Goal: Information Seeking & Learning: Compare options

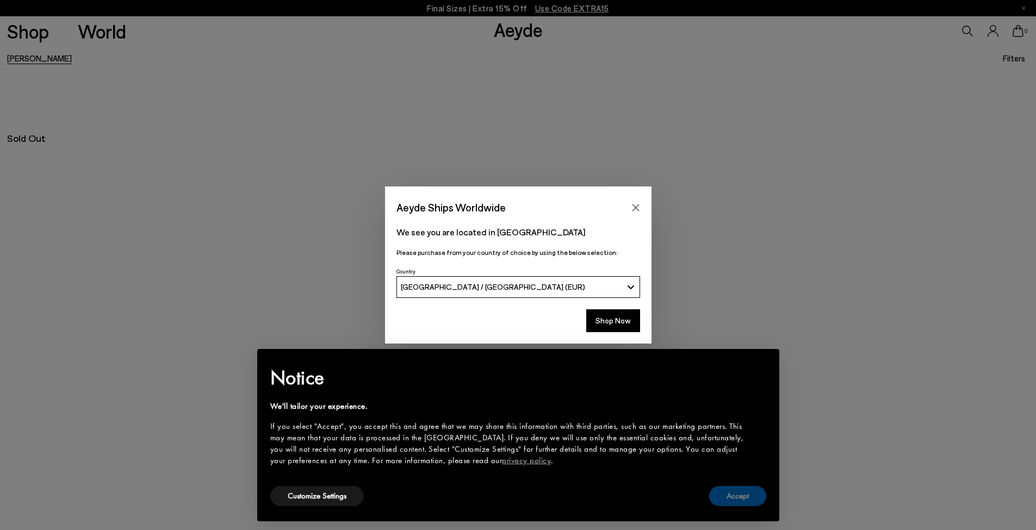
click at [743, 501] on button "Accept" at bounding box center [737, 496] width 57 height 20
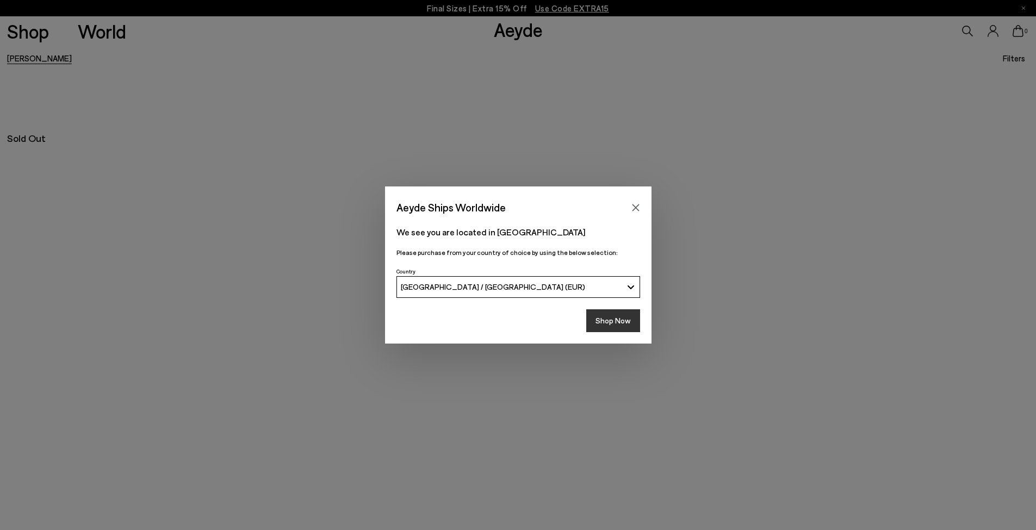
click at [630, 319] on button "Shop Now" at bounding box center [613, 320] width 54 height 23
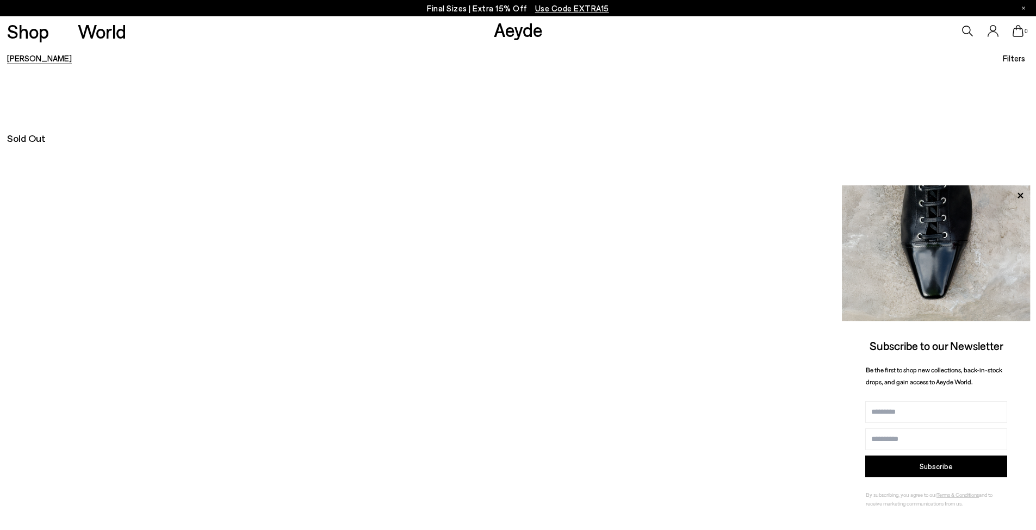
click at [28, 61] on link "[PERSON_NAME]" at bounding box center [39, 58] width 65 height 10
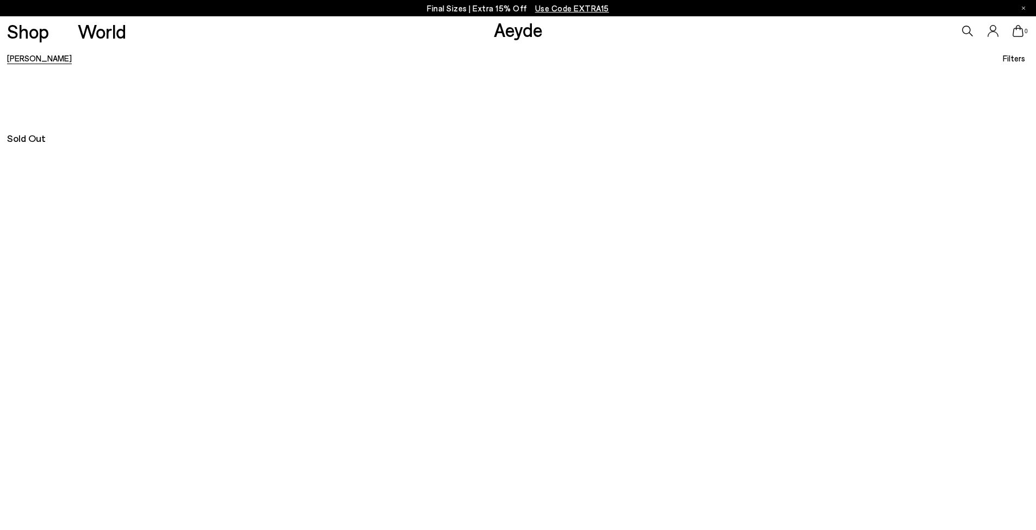
click at [974, 26] on div "0" at bounding box center [863, 30] width 345 height 29
click at [972, 30] on icon at bounding box center [967, 31] width 11 height 11
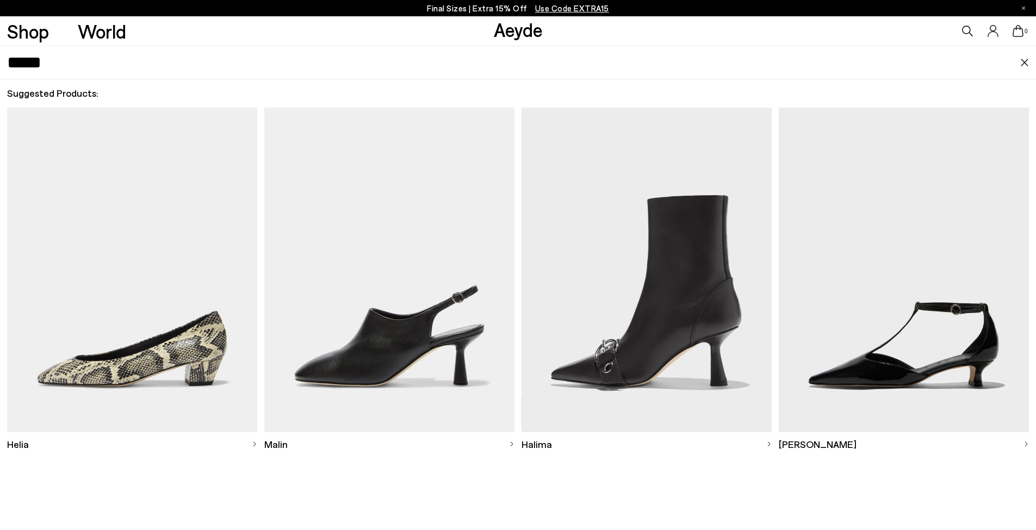
type input "*****"
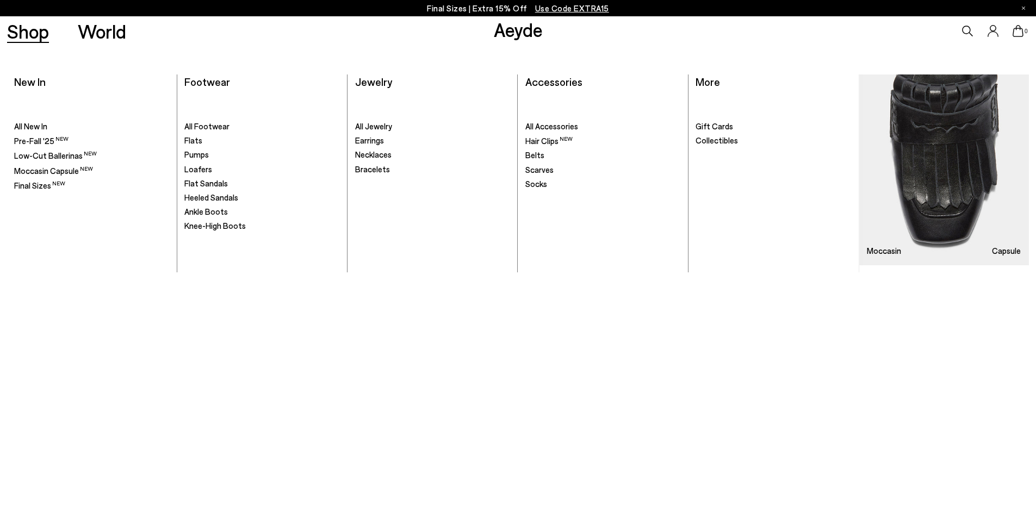
click at [15, 27] on link "Shop" at bounding box center [28, 31] width 42 height 19
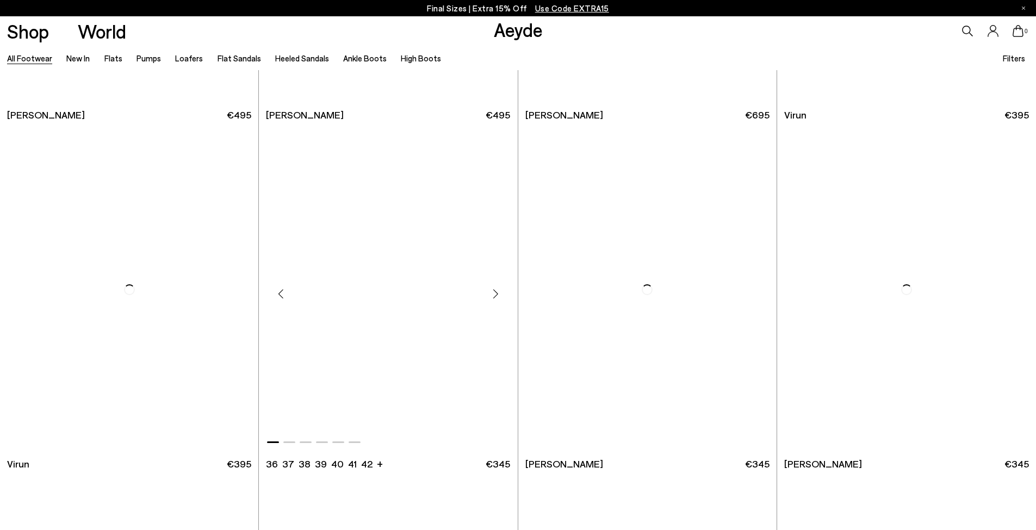
scroll to position [4594, 0]
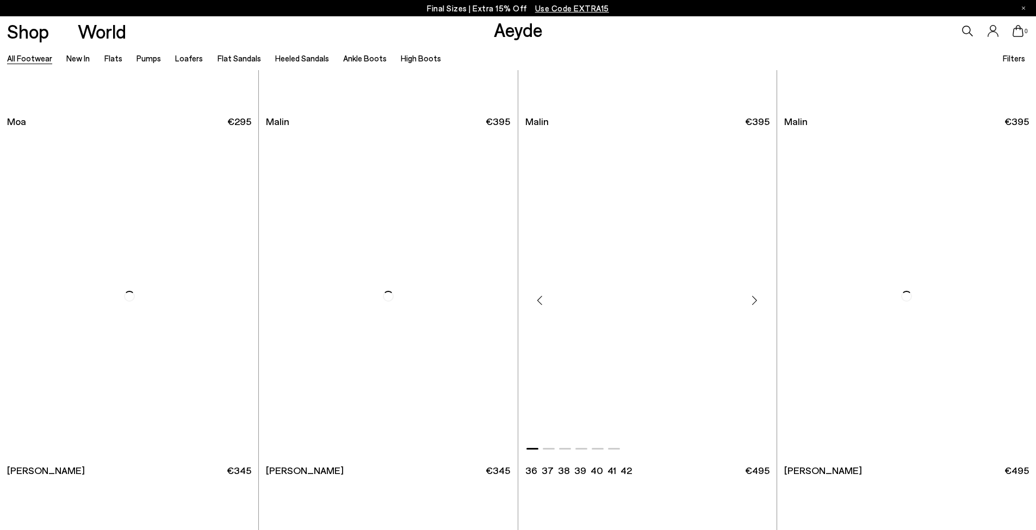
scroll to position [6627, 0]
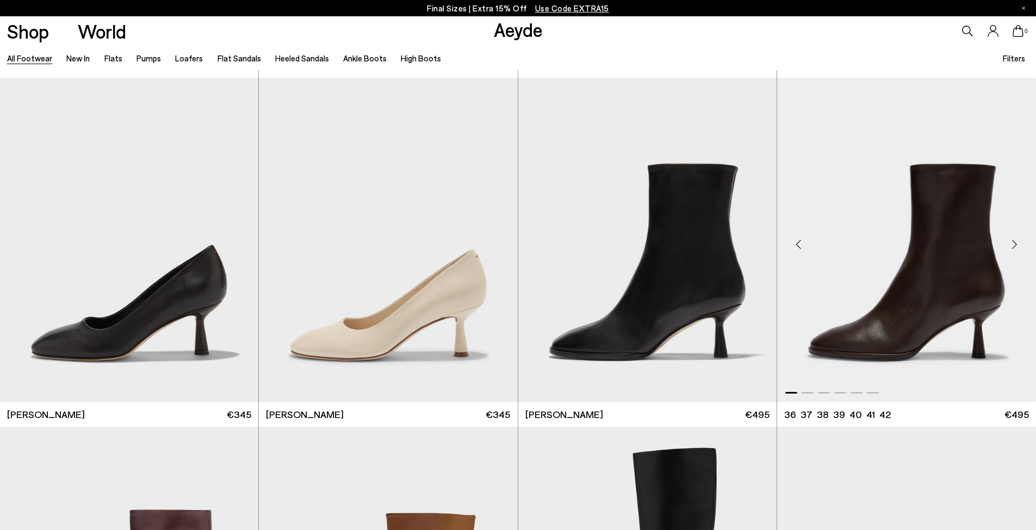
click at [1017, 247] on div "Next slide" at bounding box center [1014, 244] width 33 height 33
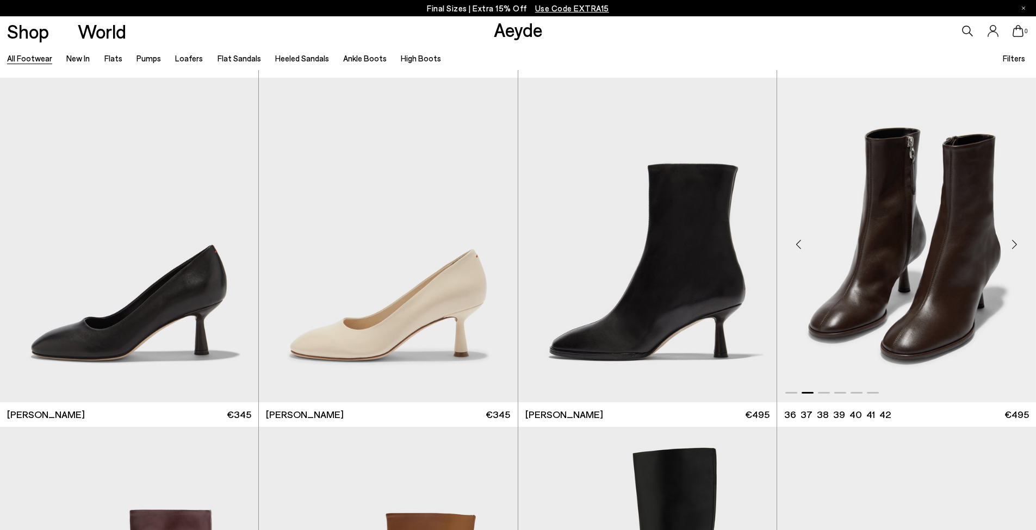
click at [1017, 247] on div "Next slide" at bounding box center [1014, 244] width 33 height 33
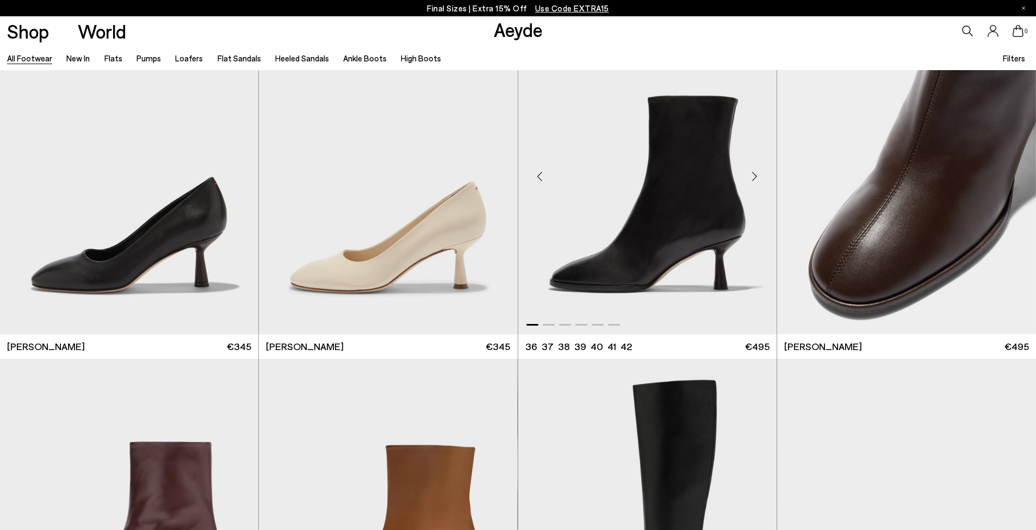
scroll to position [6687, 0]
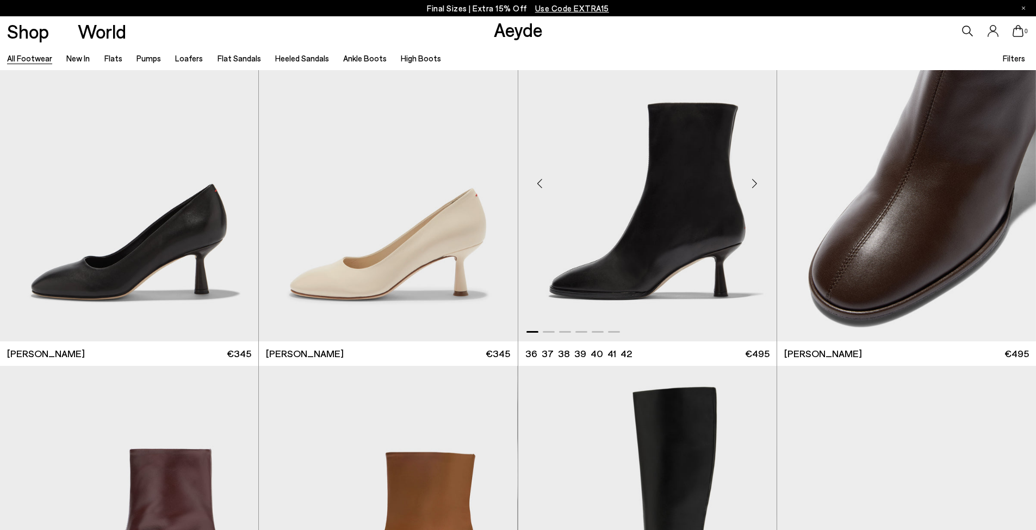
click at [754, 188] on div "Next slide" at bounding box center [754, 183] width 33 height 33
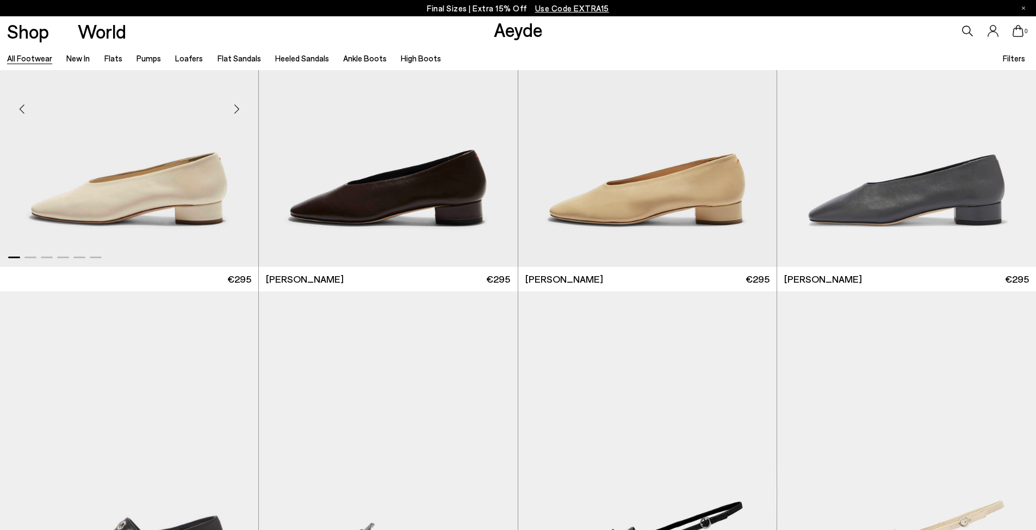
scroll to position [7468, 0]
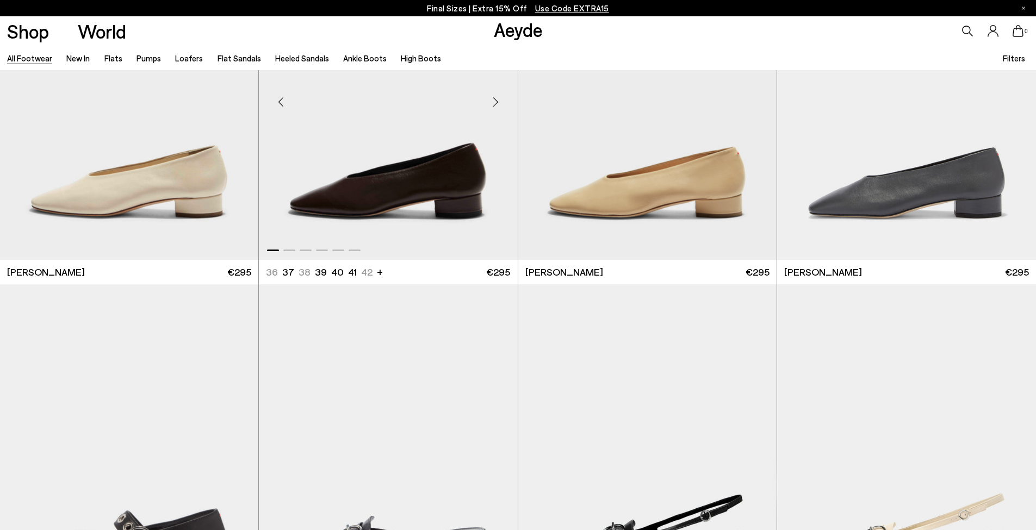
click at [496, 95] on div "Next slide" at bounding box center [496, 101] width 33 height 33
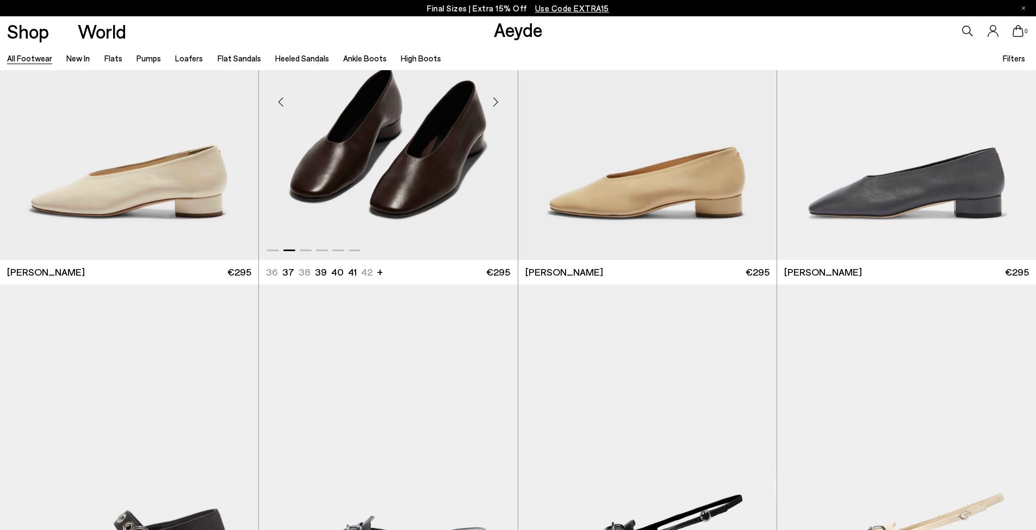
click at [495, 98] on div "Next slide" at bounding box center [496, 101] width 33 height 33
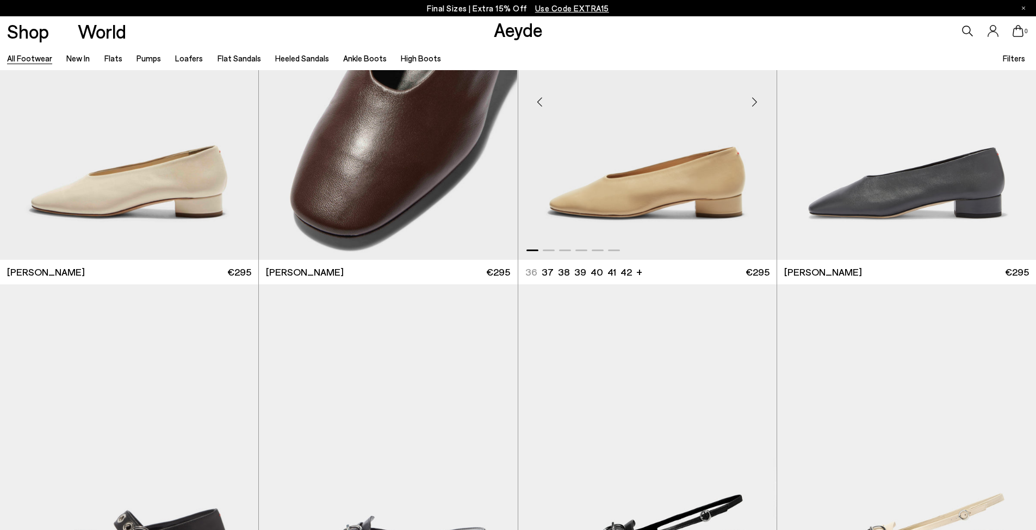
click at [765, 104] on div "Next slide" at bounding box center [754, 101] width 33 height 33
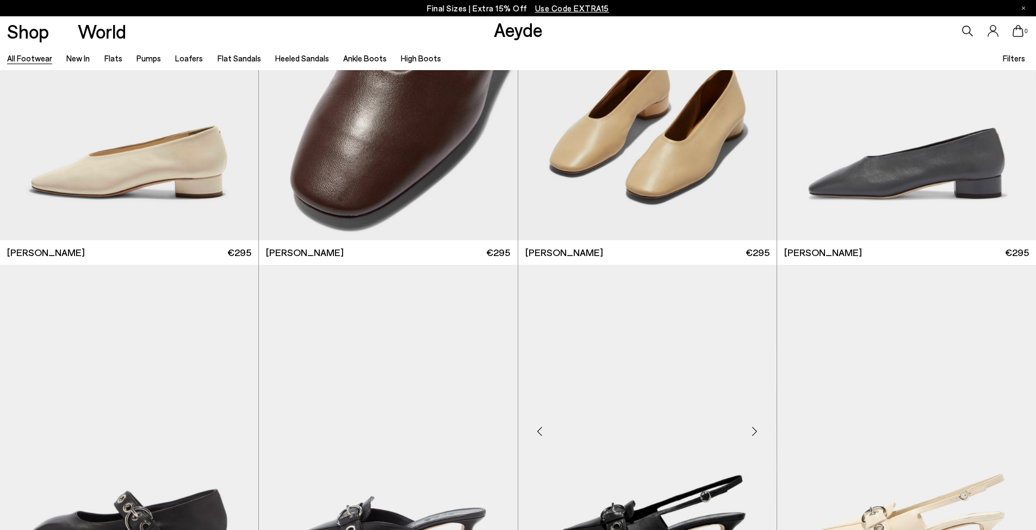
scroll to position [7702, 0]
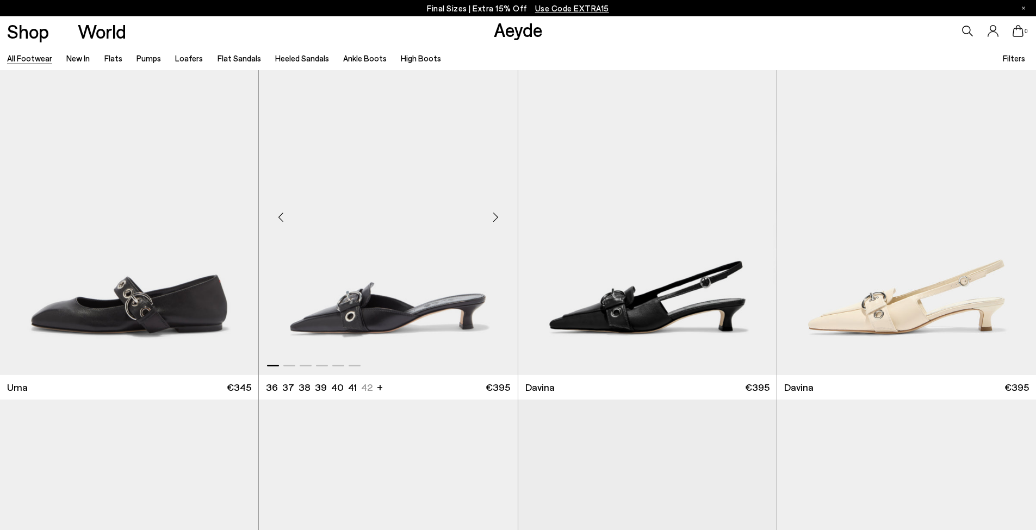
click at [496, 211] on div "Next slide" at bounding box center [496, 217] width 33 height 33
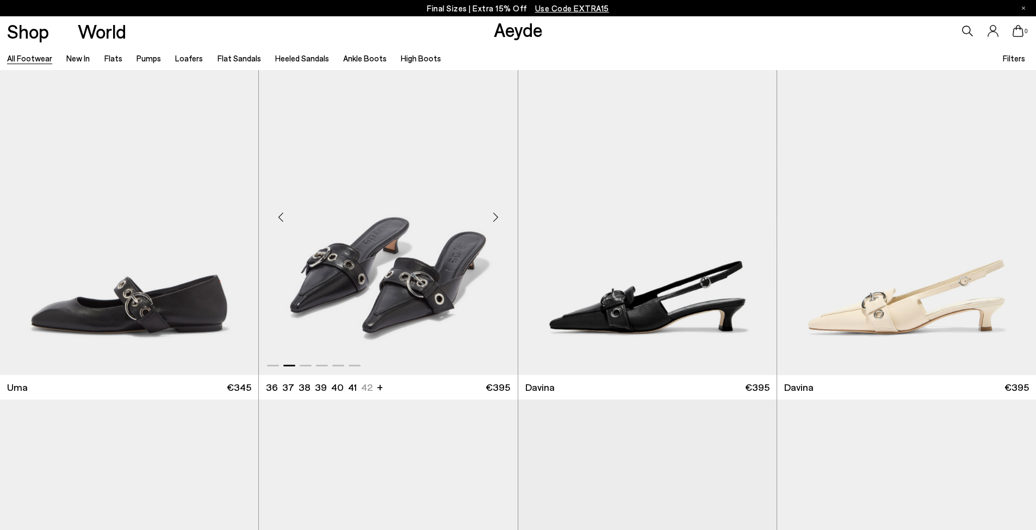
click at [496, 211] on div "Next slide" at bounding box center [496, 217] width 33 height 33
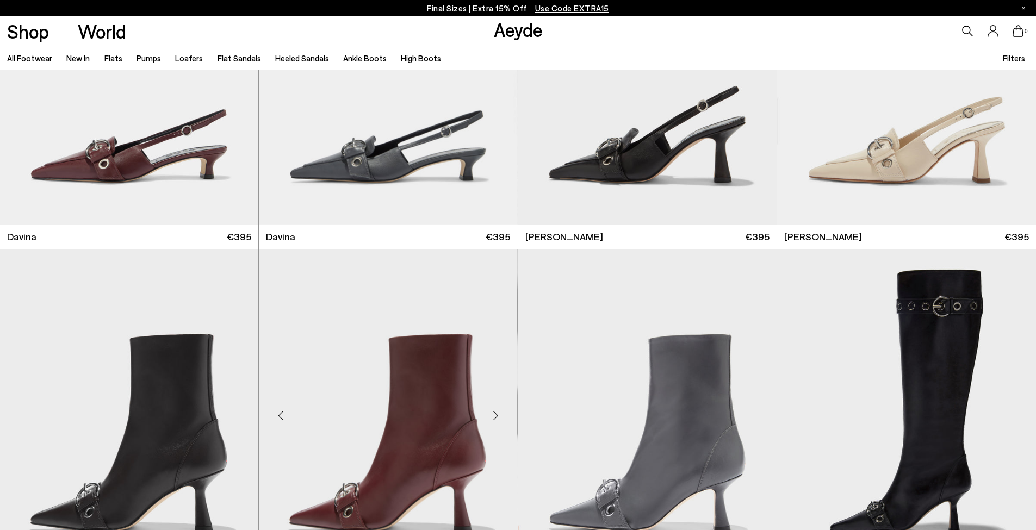
scroll to position [8376, 0]
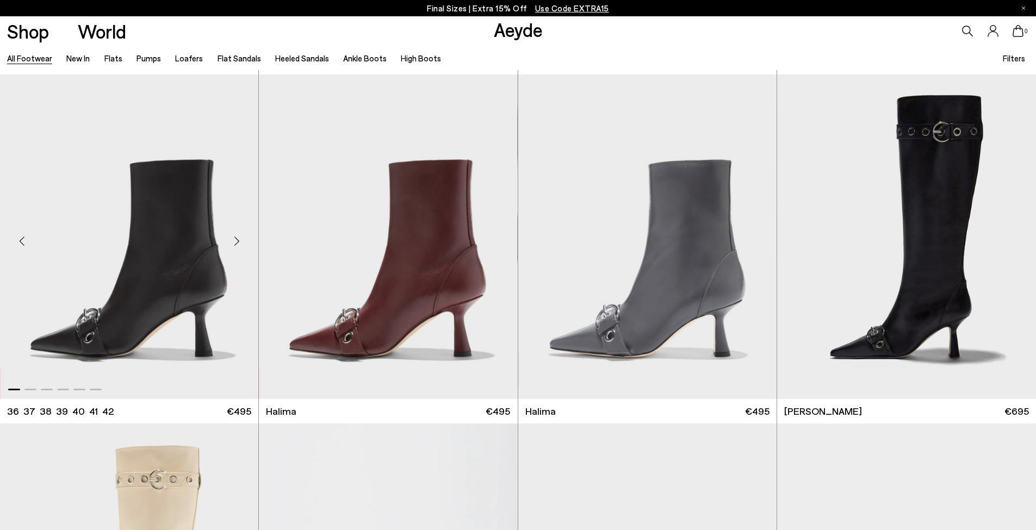
click at [238, 241] on div "Next slide" at bounding box center [236, 241] width 33 height 33
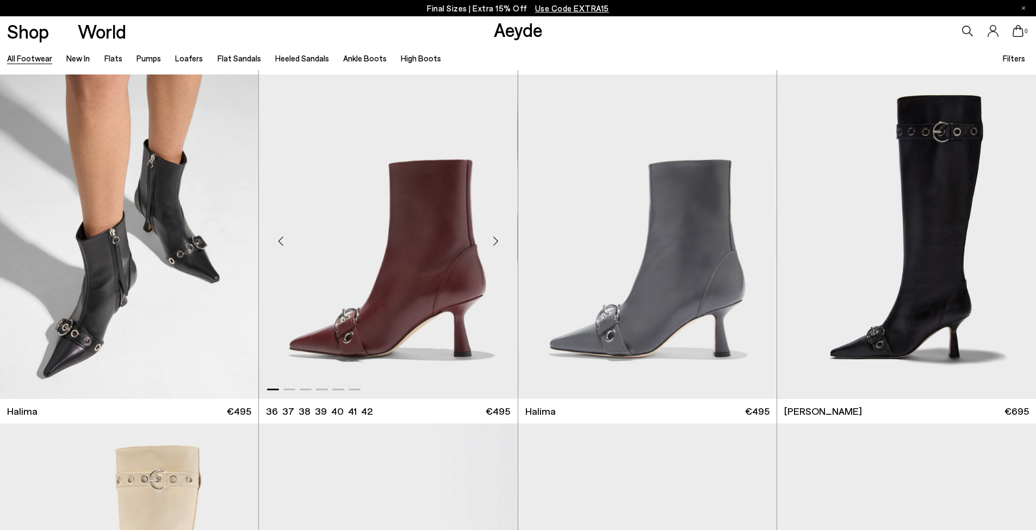
click at [495, 240] on div "Next slide" at bounding box center [496, 241] width 33 height 33
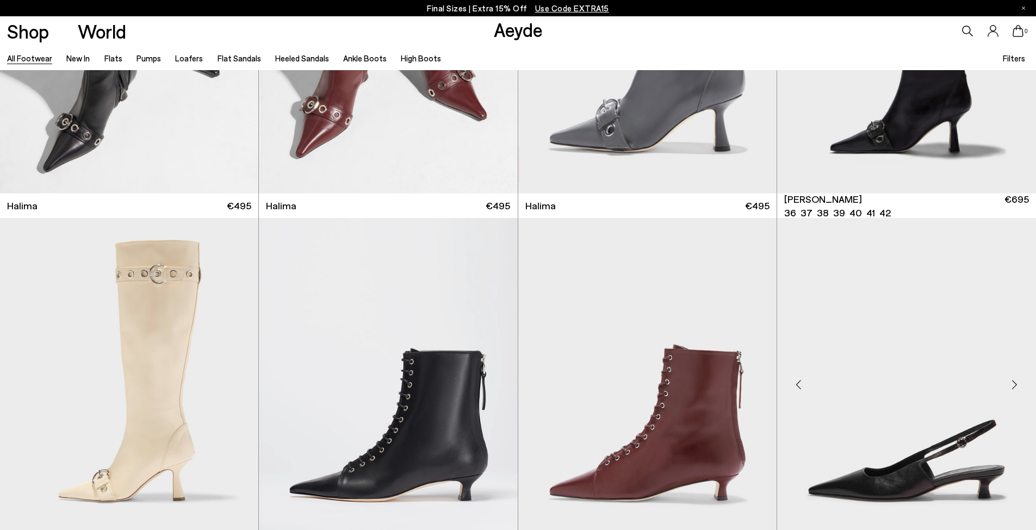
scroll to position [8812, 0]
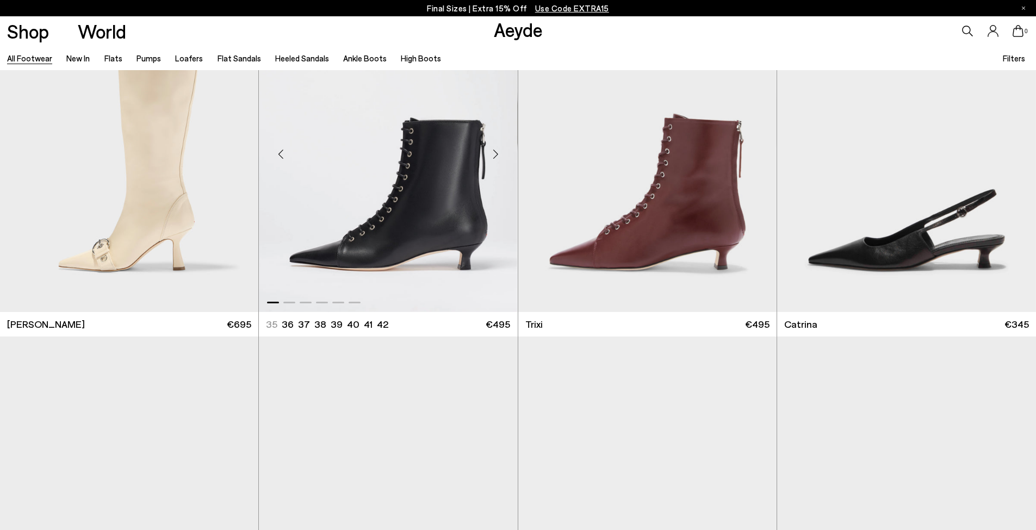
click at [494, 153] on div "Next slide" at bounding box center [496, 154] width 33 height 33
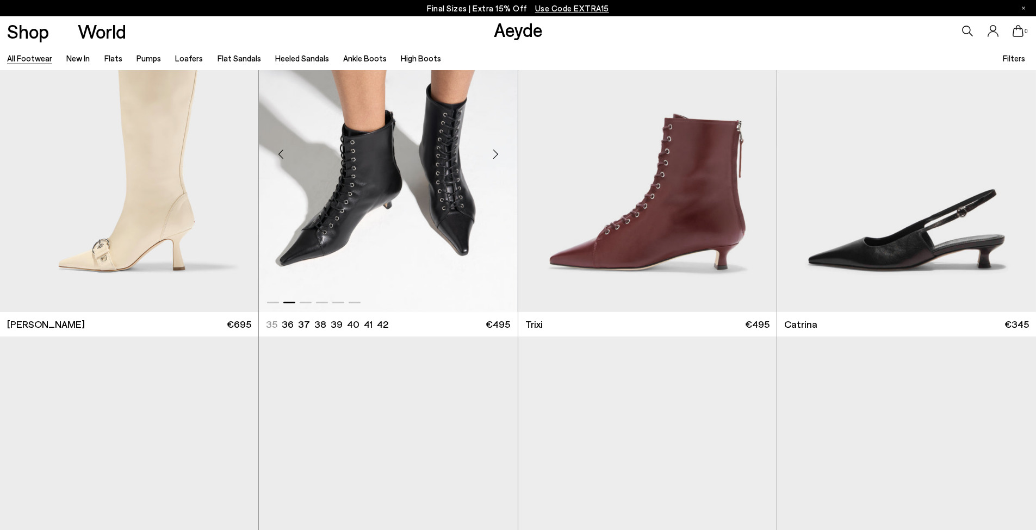
click at [493, 153] on div "Next slide" at bounding box center [496, 154] width 33 height 33
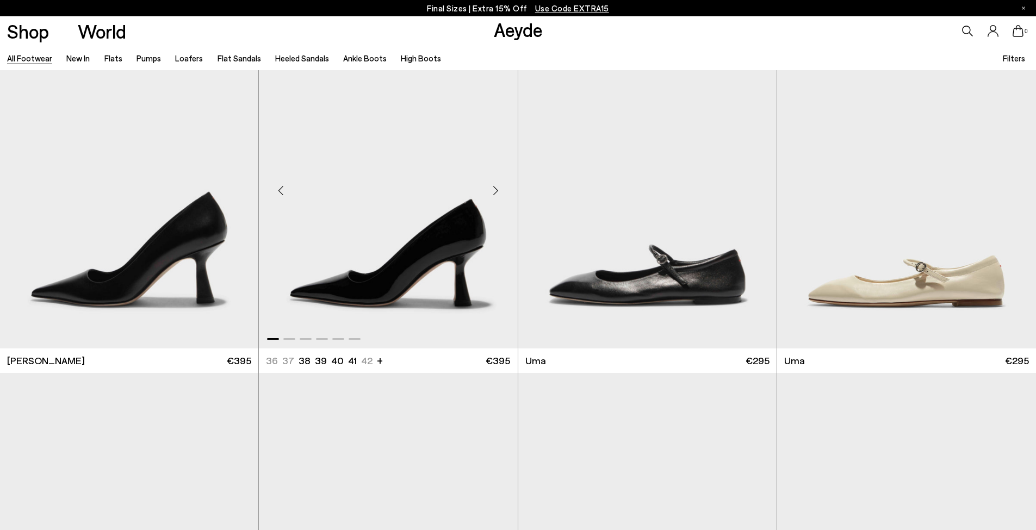
scroll to position [10066, 0]
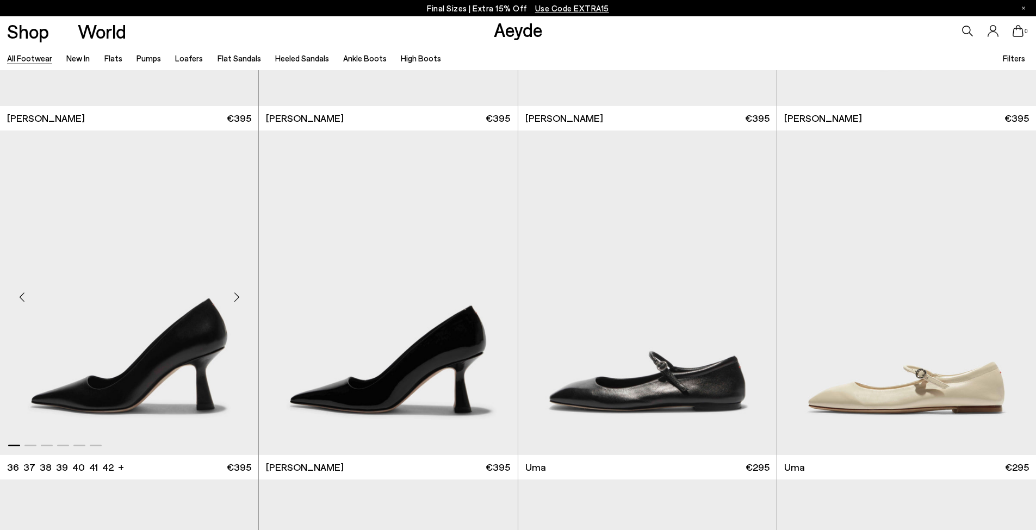
click at [241, 296] on div "Next slide" at bounding box center [236, 297] width 33 height 33
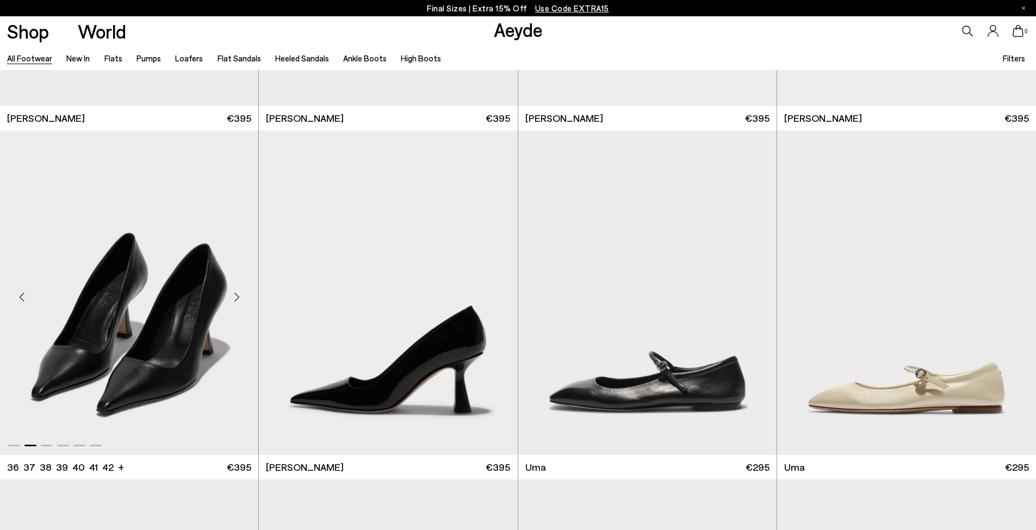
click at [241, 296] on div "Next slide" at bounding box center [236, 297] width 33 height 33
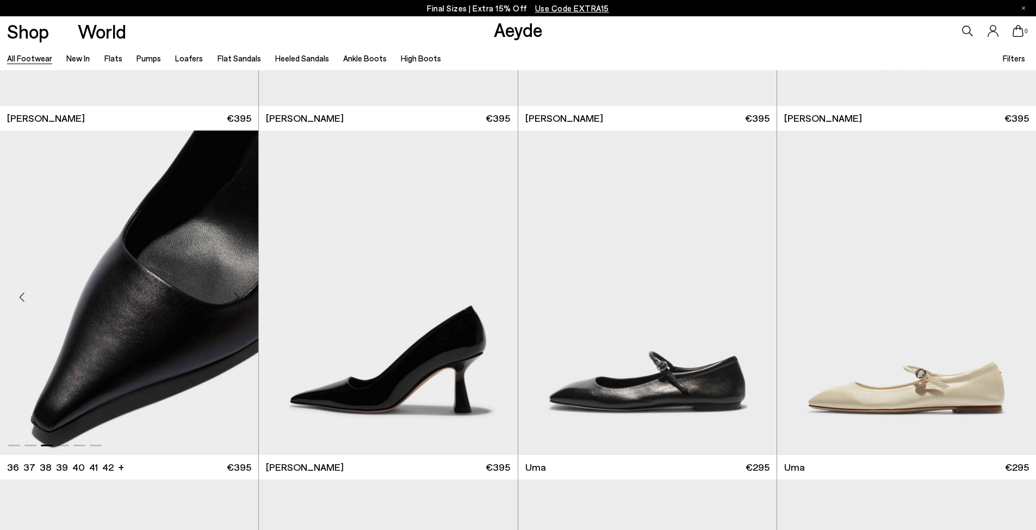
click at [241, 296] on div "Next slide" at bounding box center [236, 297] width 33 height 33
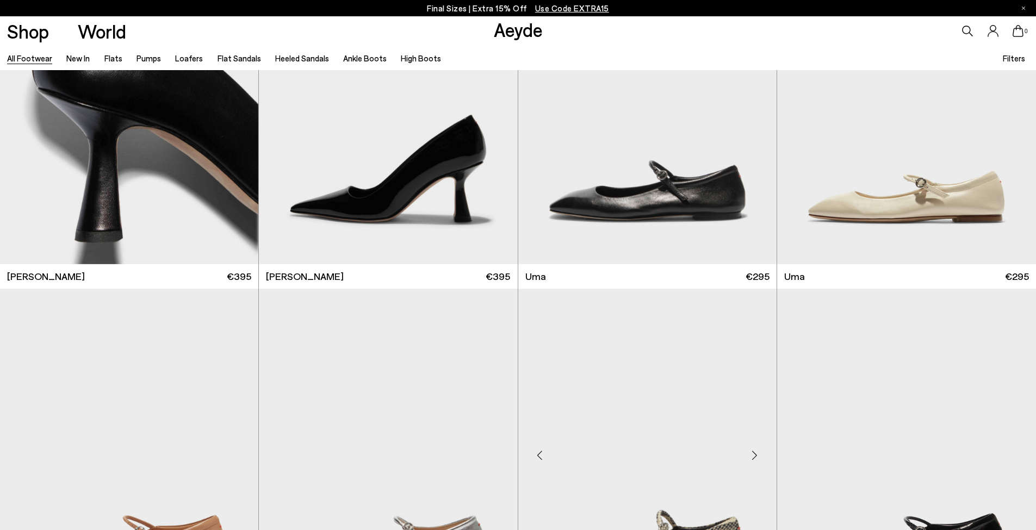
scroll to position [10528, 0]
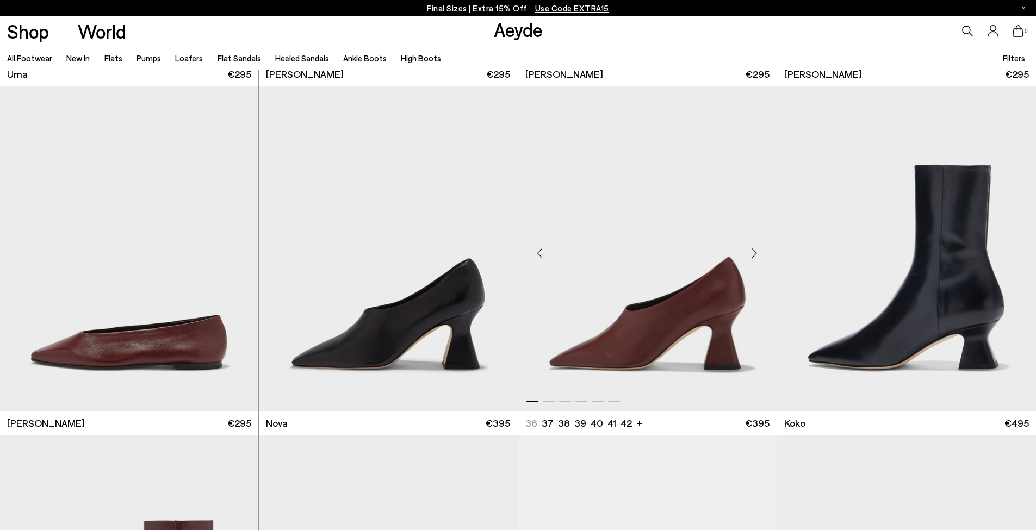
scroll to position [11213, 0]
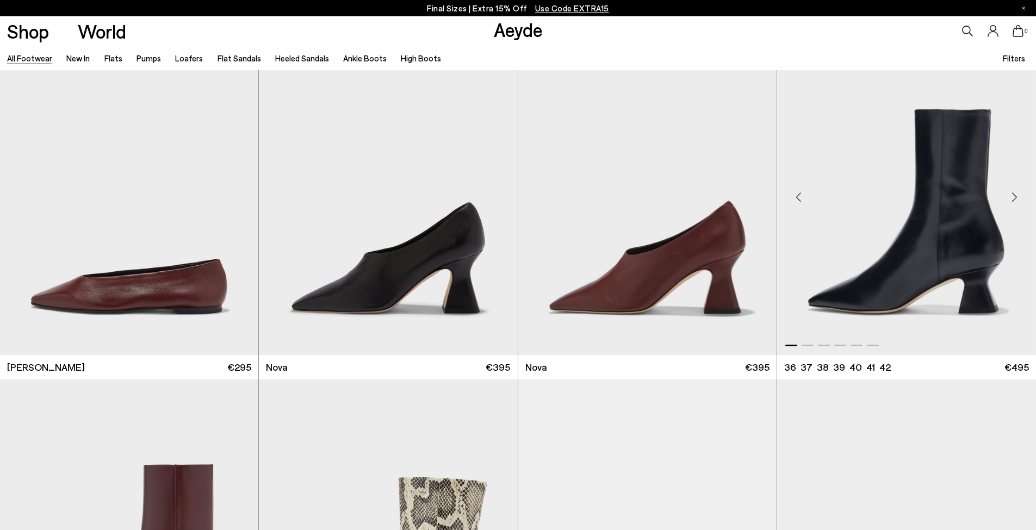
click at [1011, 196] on div "Next slide" at bounding box center [1014, 197] width 33 height 33
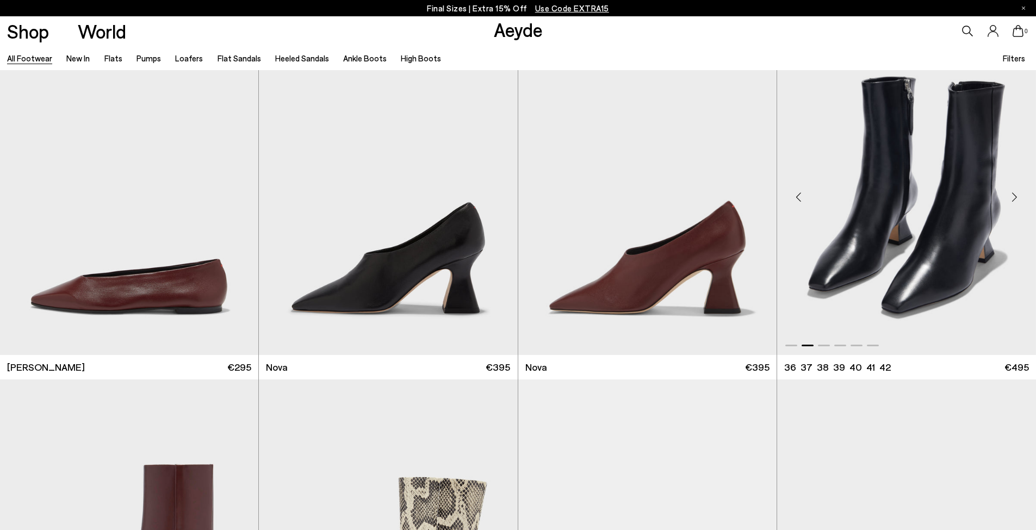
click at [1011, 196] on div "Next slide" at bounding box center [1014, 197] width 33 height 33
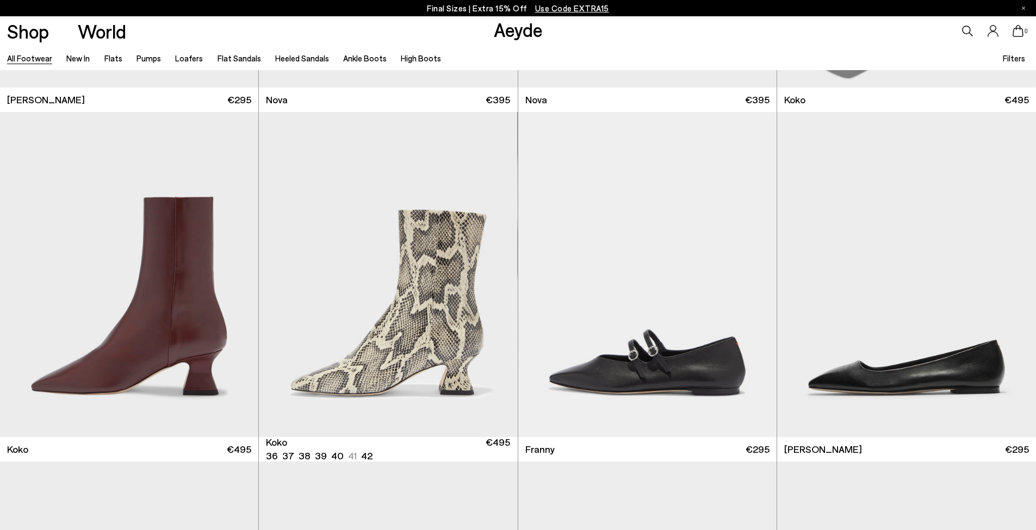
scroll to position [11582, 0]
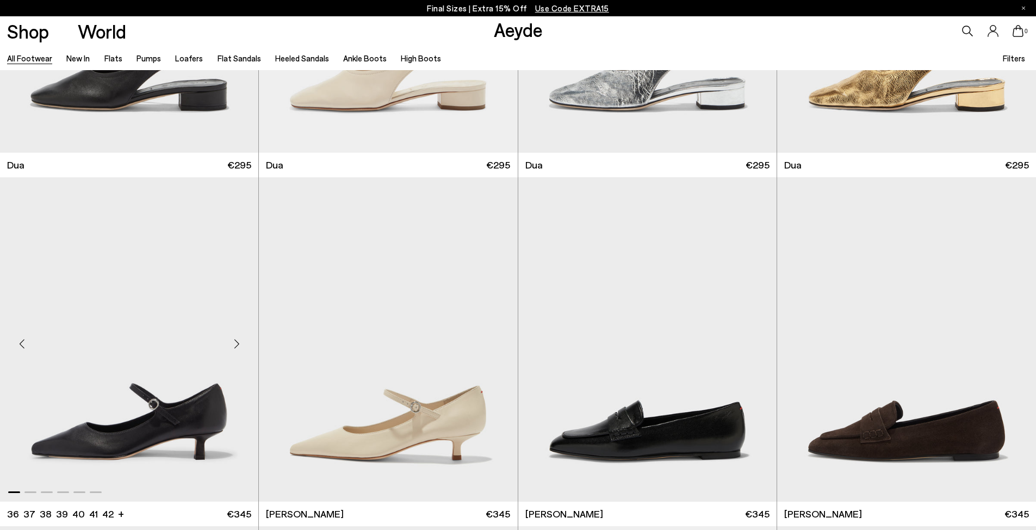
scroll to position [13972, 0]
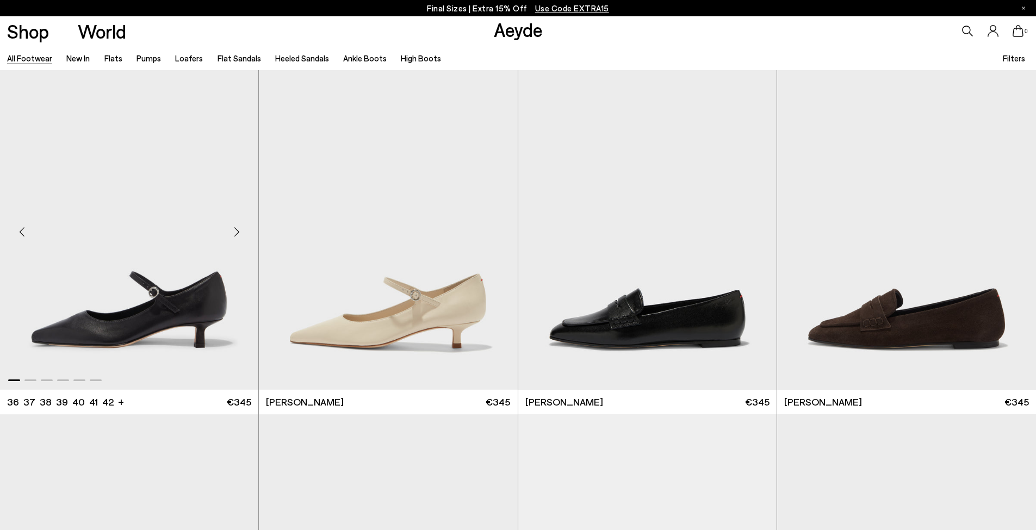
click at [237, 239] on div "Next slide" at bounding box center [236, 231] width 33 height 33
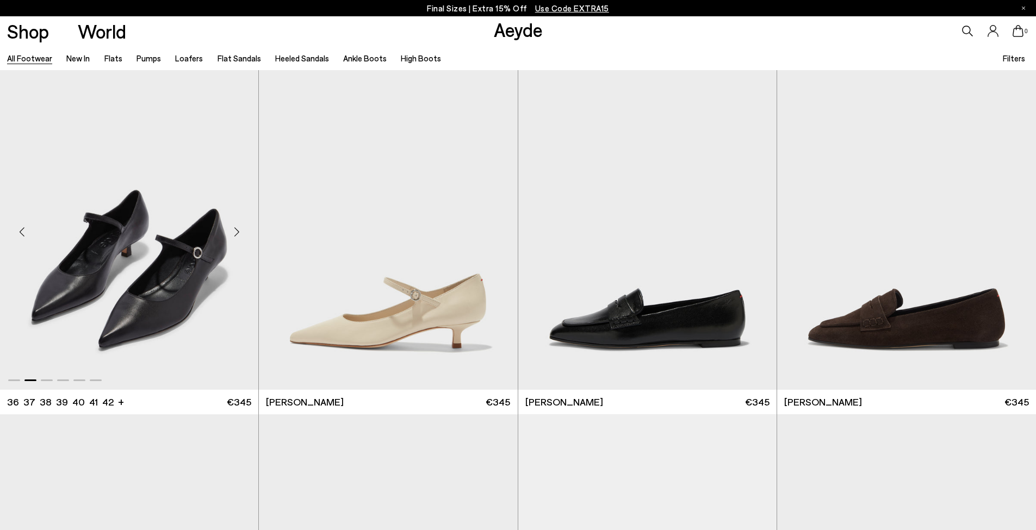
click at [237, 233] on div "Next slide" at bounding box center [236, 231] width 33 height 33
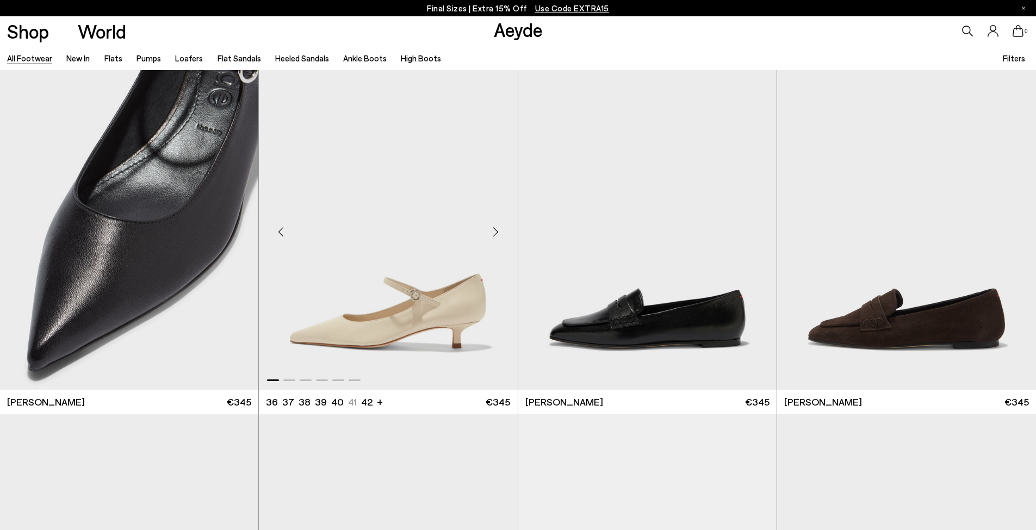
click at [495, 237] on div "Next slide" at bounding box center [496, 231] width 33 height 33
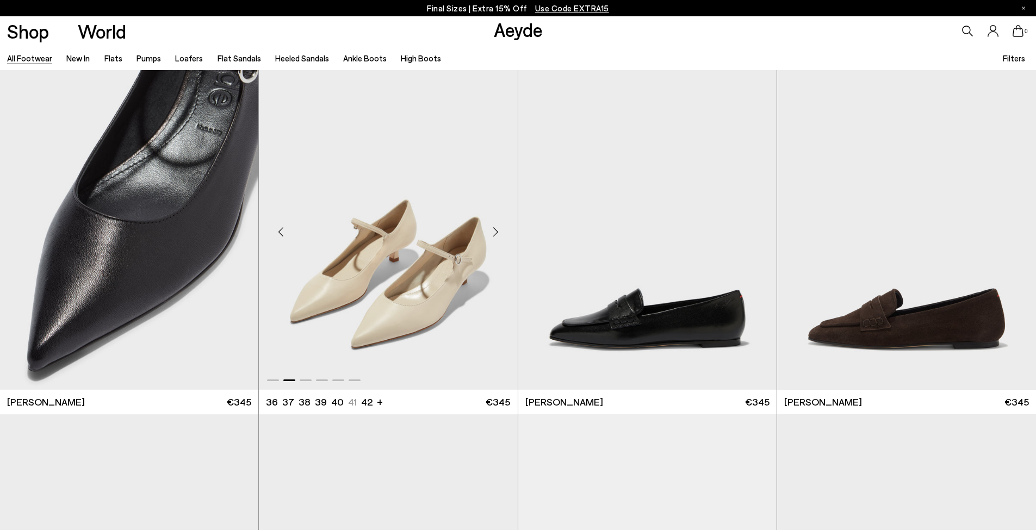
click at [498, 234] on div "Next slide" at bounding box center [496, 231] width 33 height 33
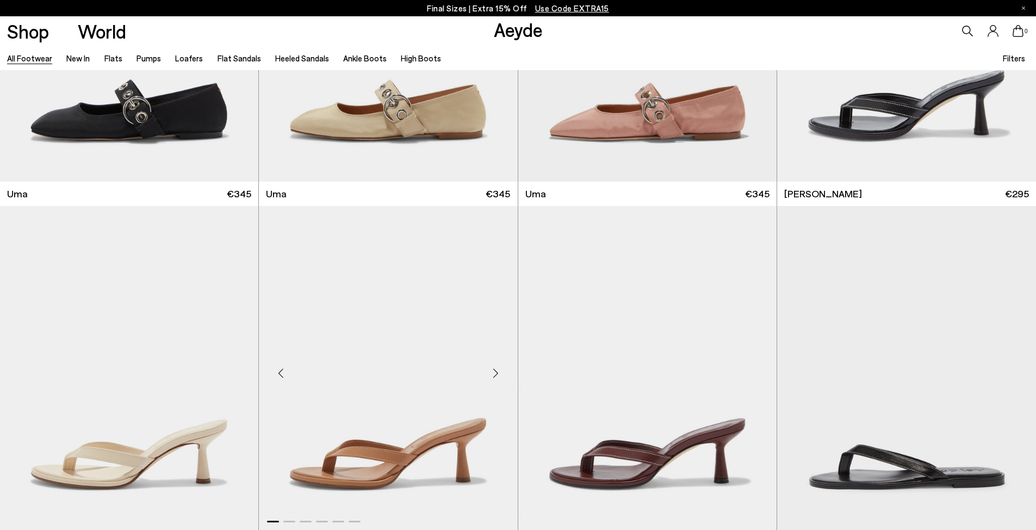
scroll to position [16014, 0]
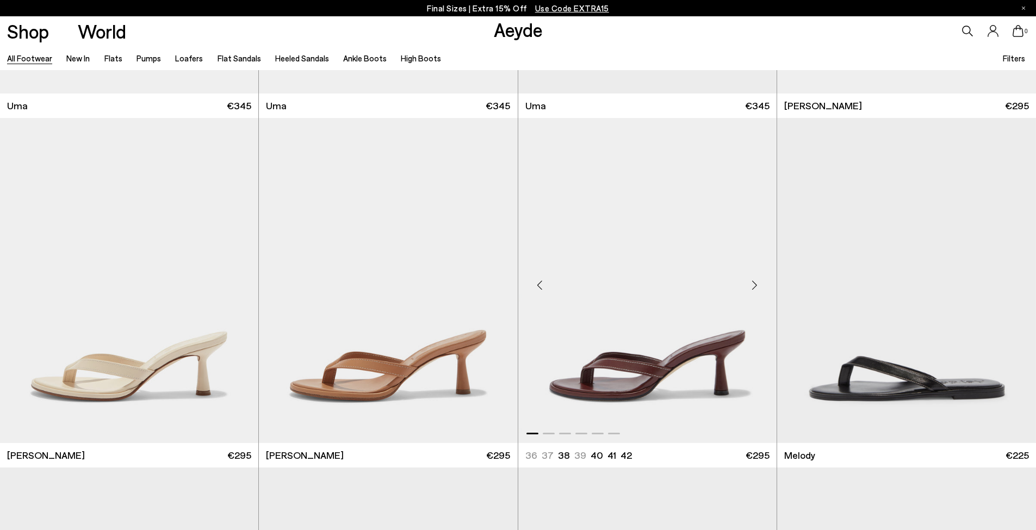
click at [760, 282] on div "Next slide" at bounding box center [754, 285] width 33 height 33
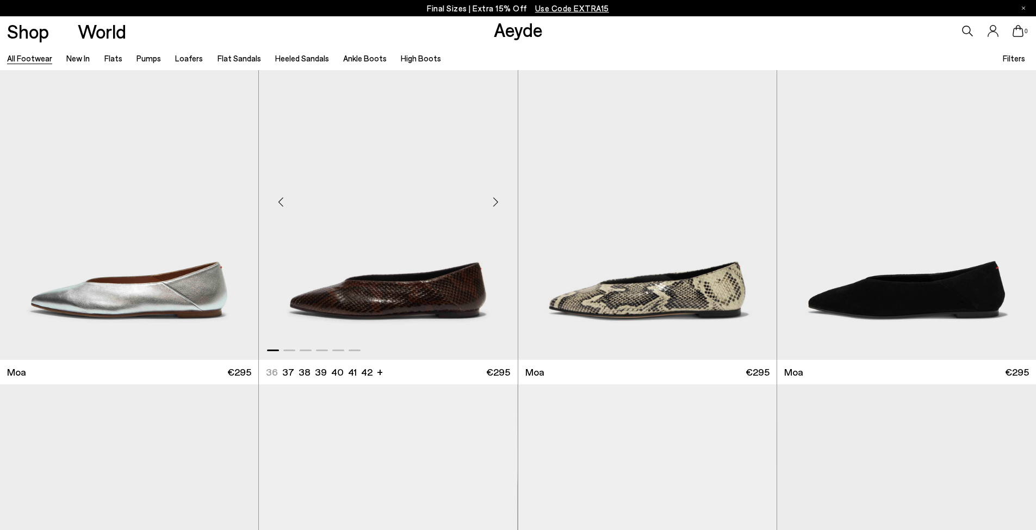
scroll to position [5894, 0]
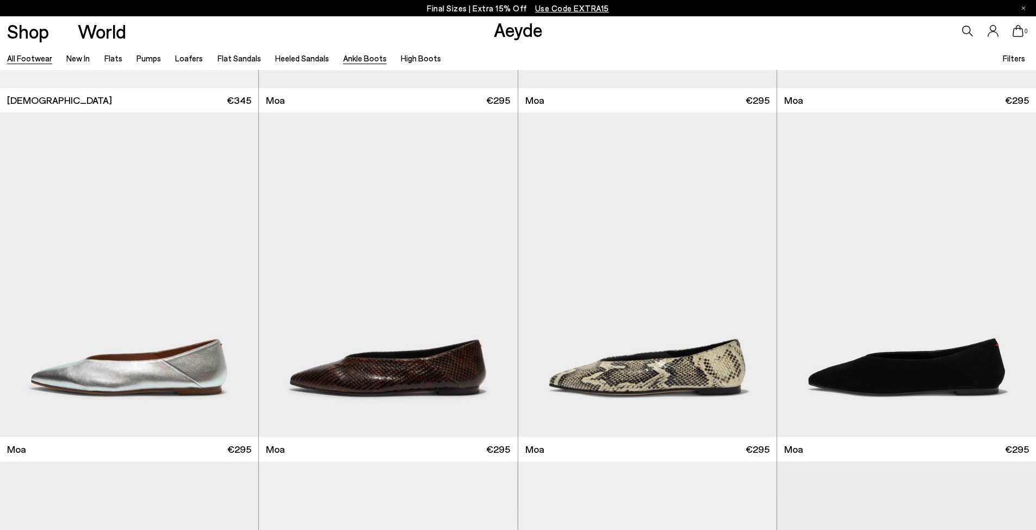
click at [369, 59] on link "Ankle Boots" at bounding box center [364, 58] width 43 height 10
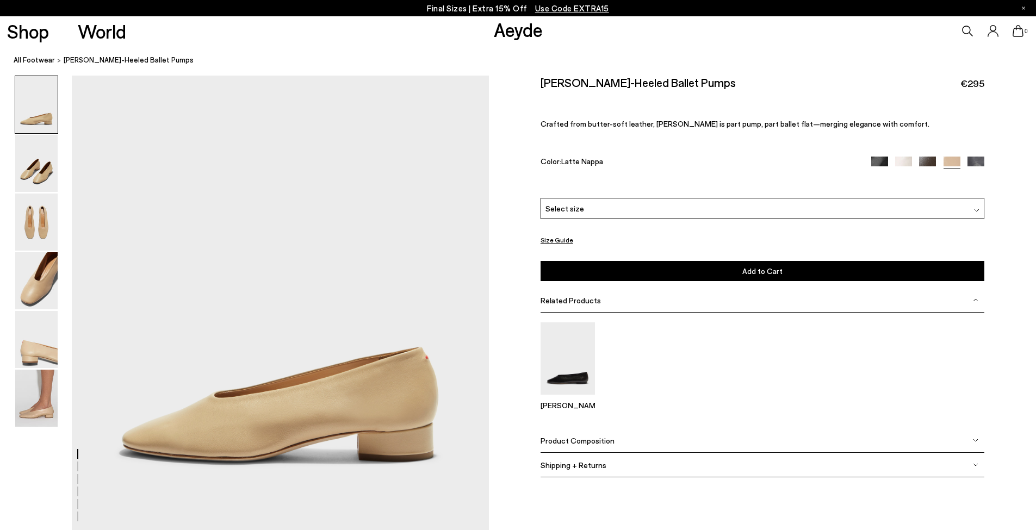
click at [970, 160] on img at bounding box center [975, 165] width 17 height 17
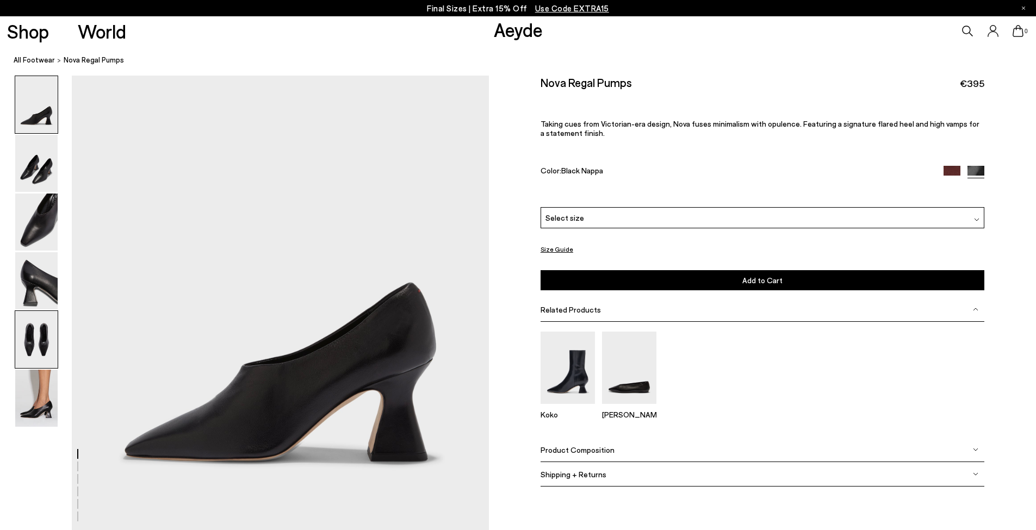
drag, startPoint x: 7, startPoint y: 328, endPoint x: 23, endPoint y: 327, distance: 15.8
click at [36, 332] on img at bounding box center [36, 339] width 42 height 57
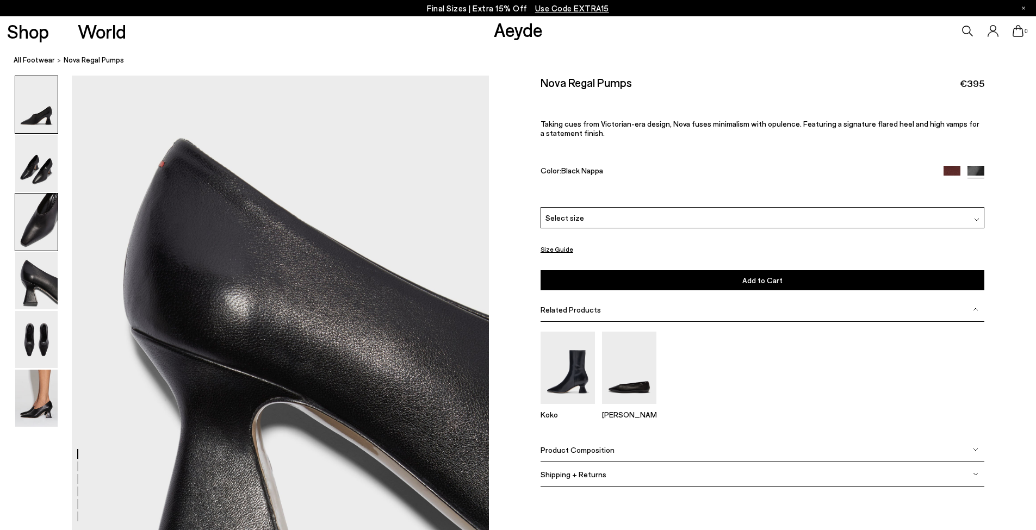
scroll to position [2129, 0]
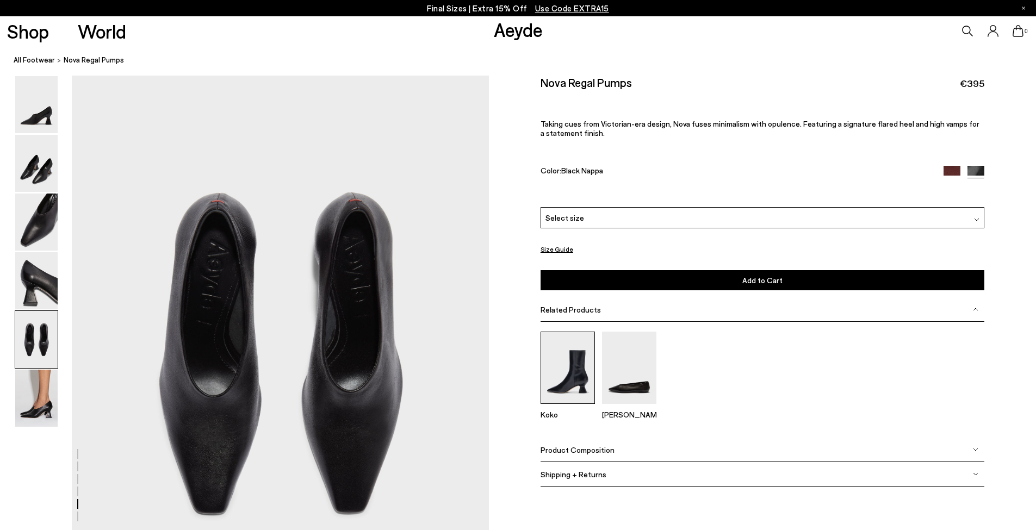
click at [542, 385] on img at bounding box center [567, 368] width 54 height 72
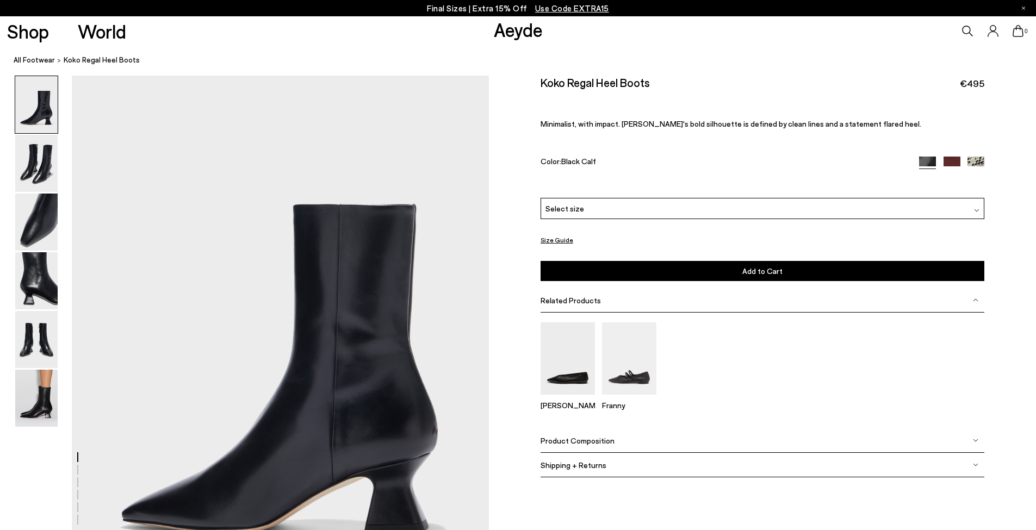
scroll to position [58, 0]
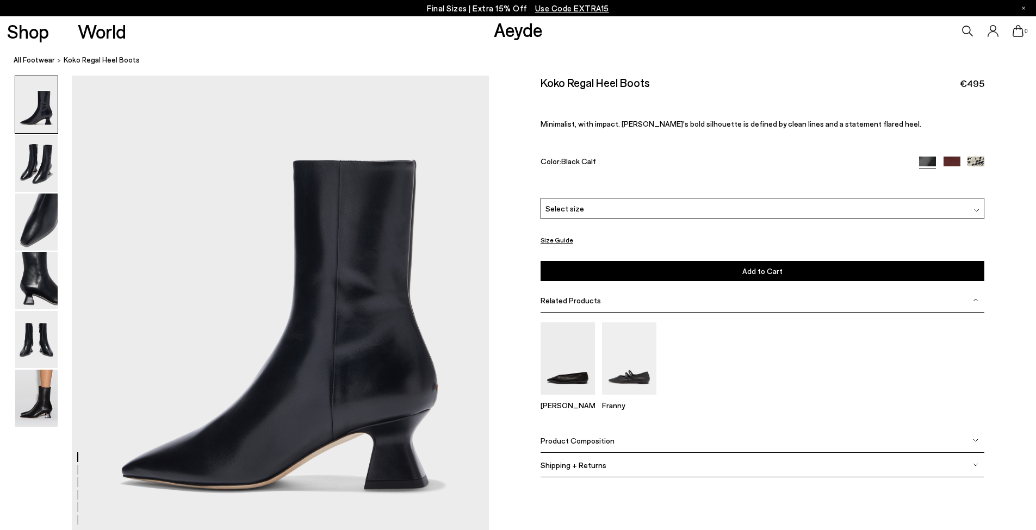
click at [623, 201] on div "Select size" at bounding box center [762, 208] width 444 height 21
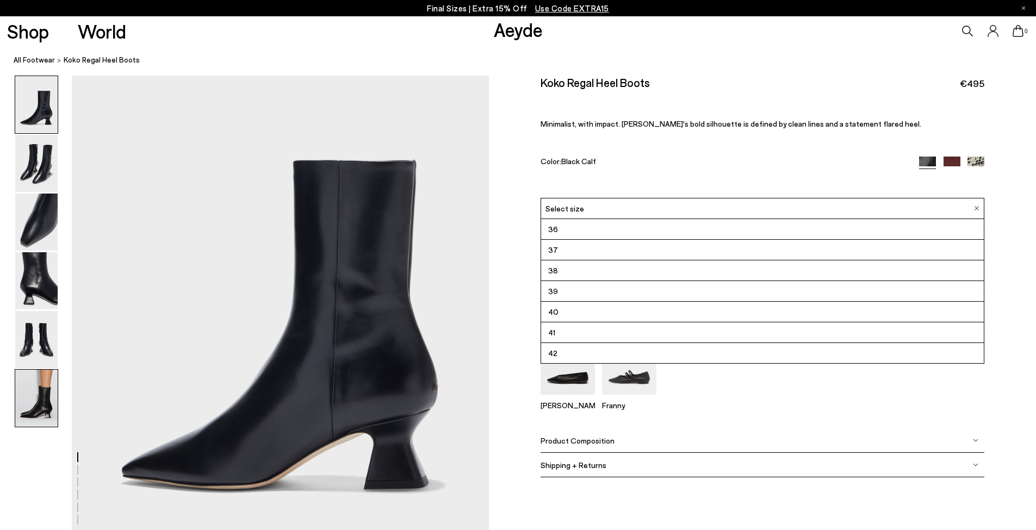
click at [56, 399] on img at bounding box center [36, 398] width 42 height 57
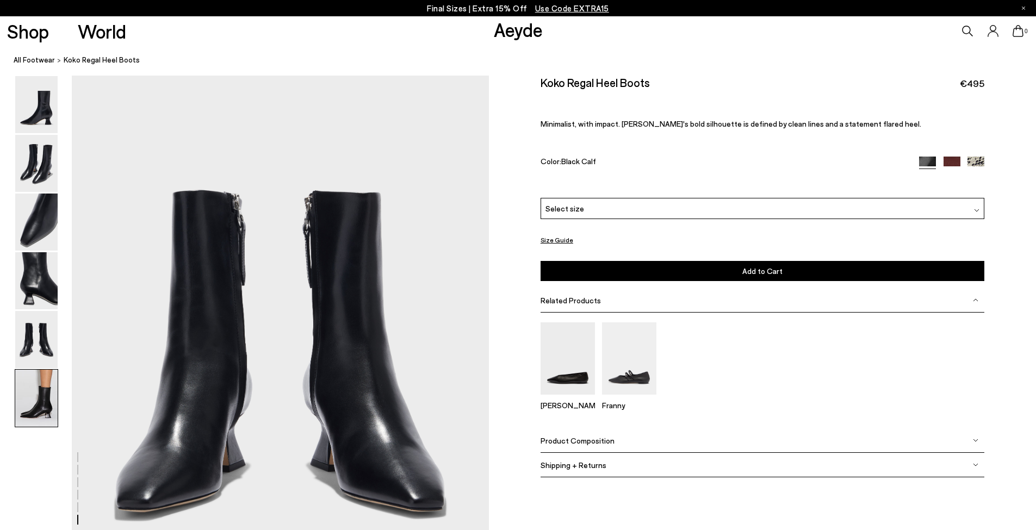
scroll to position [2862, 0]
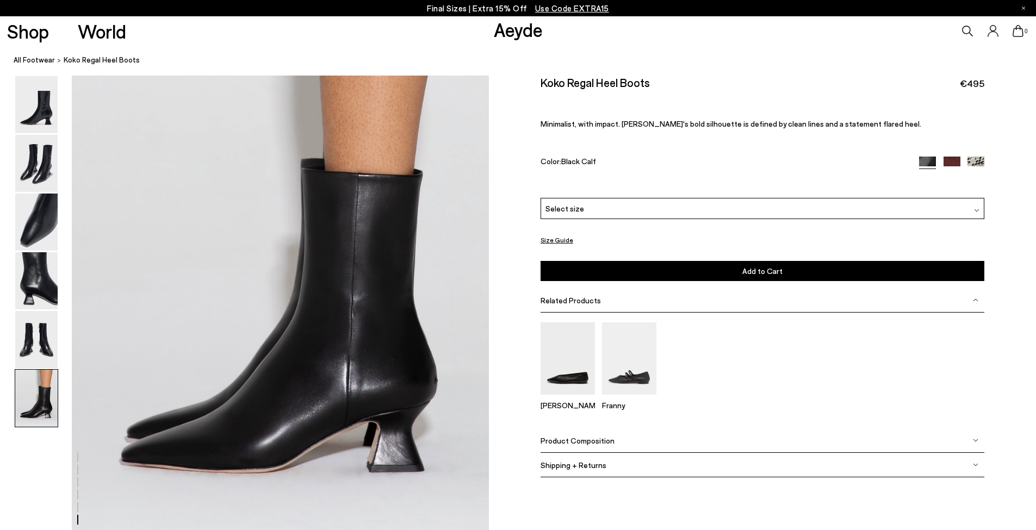
click at [30, 328] on img at bounding box center [36, 339] width 42 height 57
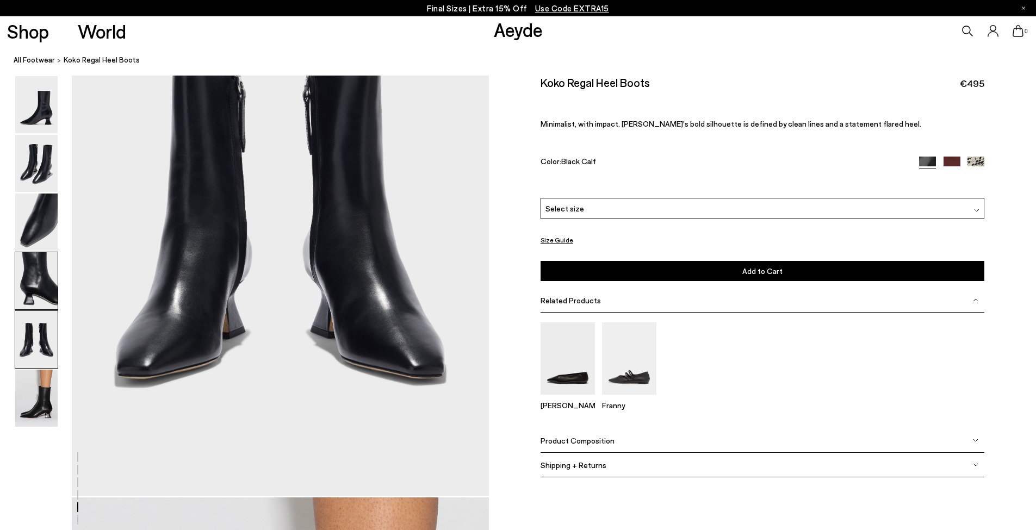
scroll to position [2230, 0]
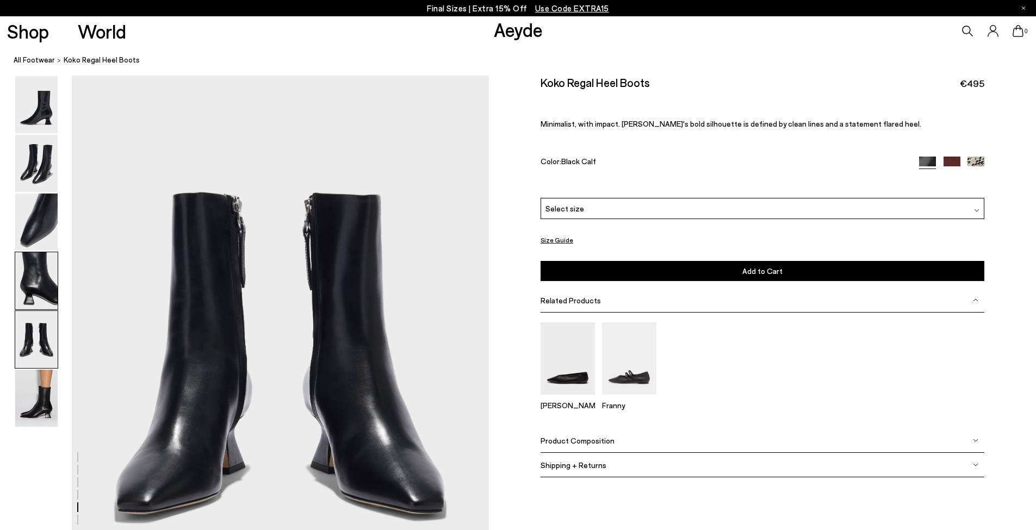
click at [42, 288] on img at bounding box center [36, 280] width 42 height 57
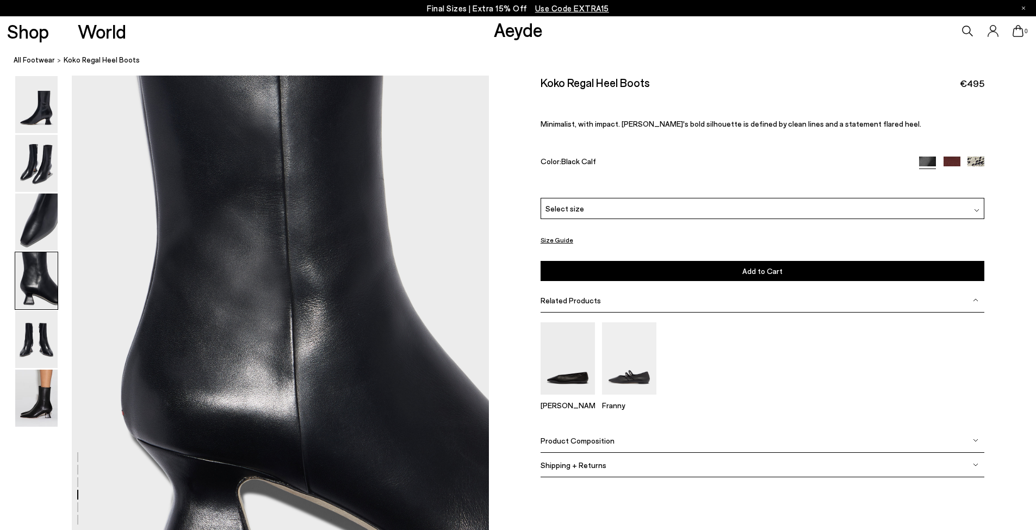
scroll to position [1673, 0]
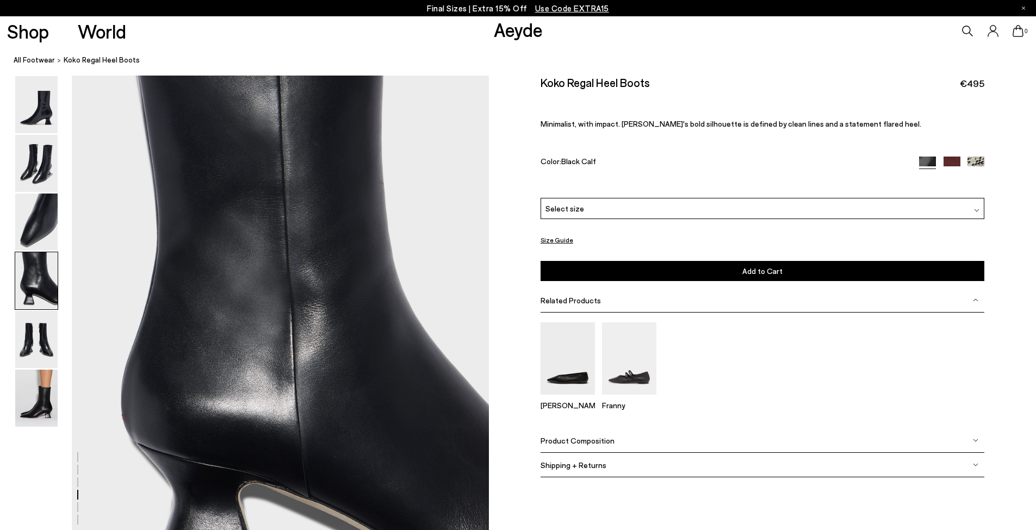
click at [51, 252] on img at bounding box center [36, 280] width 42 height 57
click at [52, 239] on img at bounding box center [36, 222] width 42 height 57
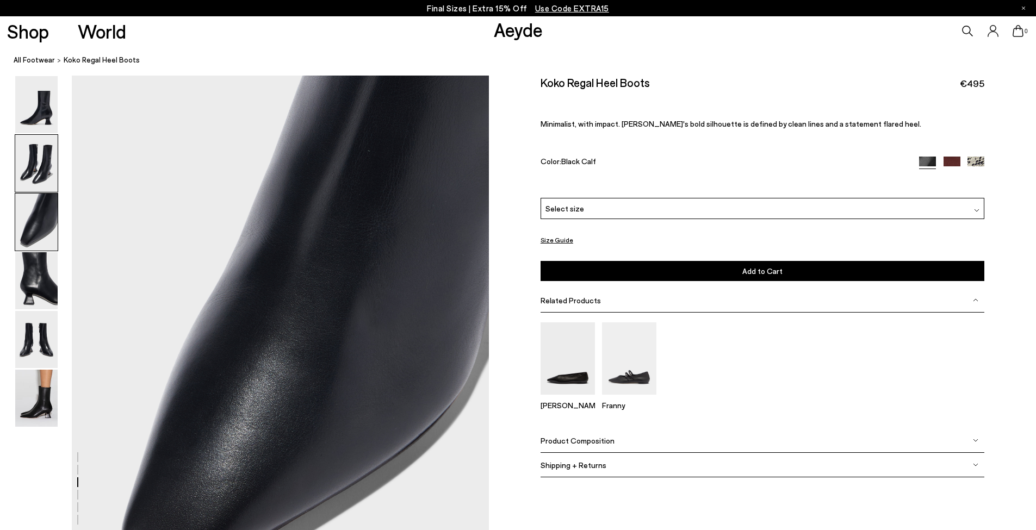
click at [45, 165] on img at bounding box center [36, 163] width 42 height 57
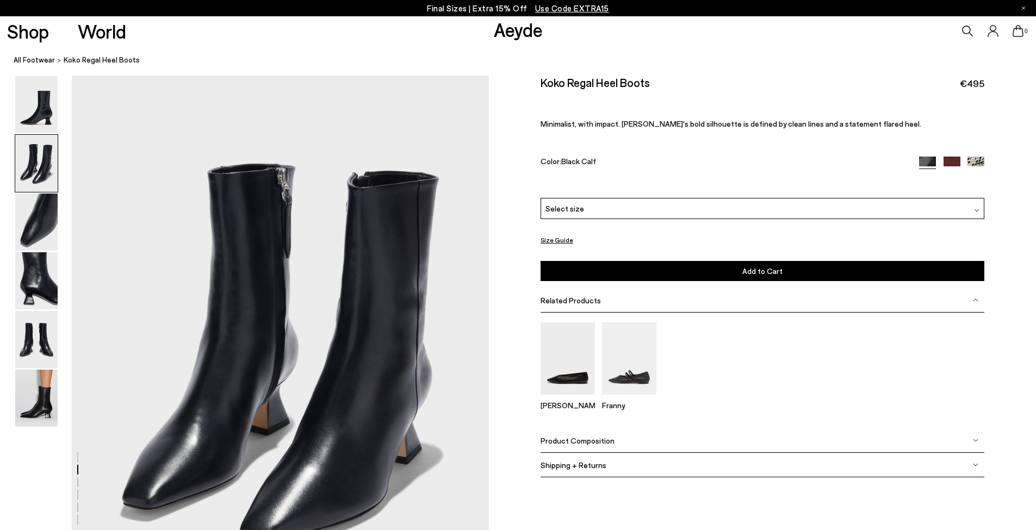
scroll to position [558, 0]
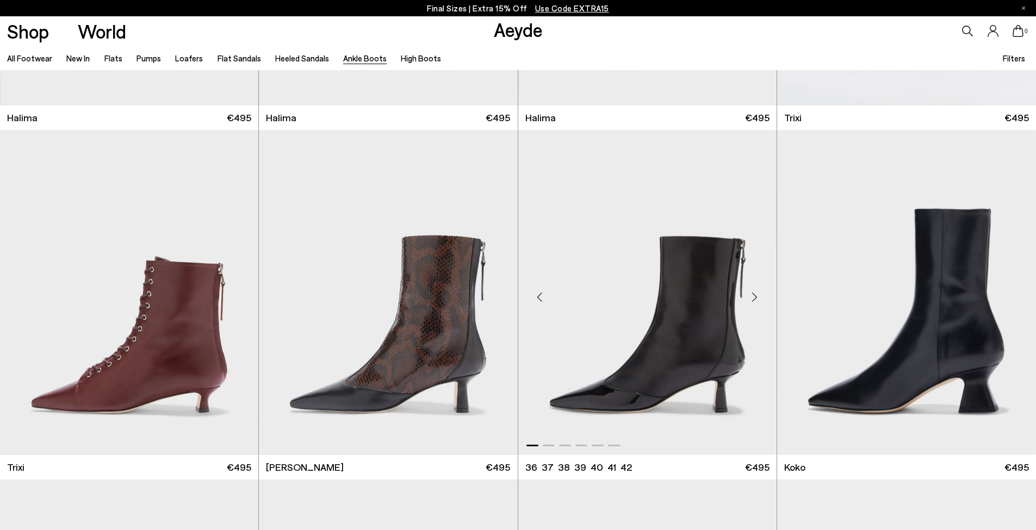
scroll to position [164, 0]
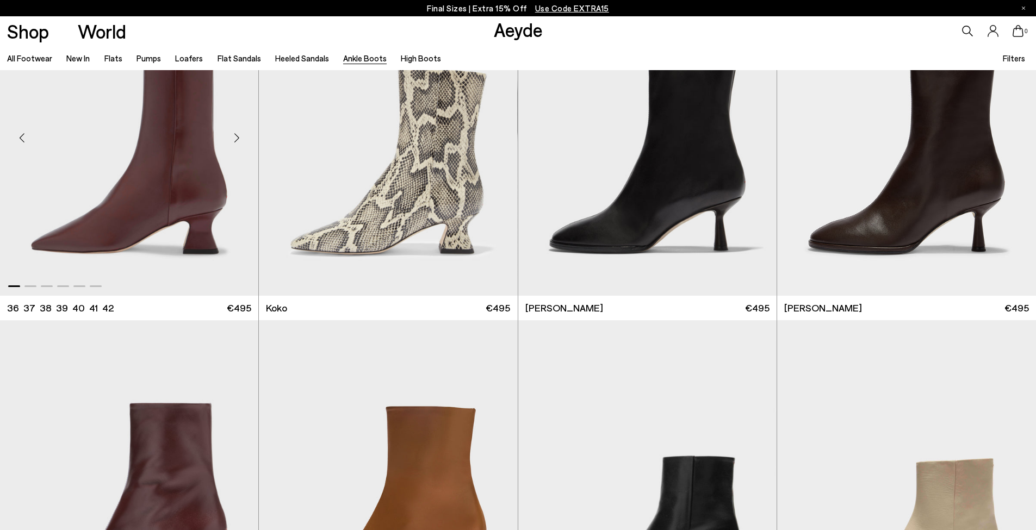
scroll to position [673, 0]
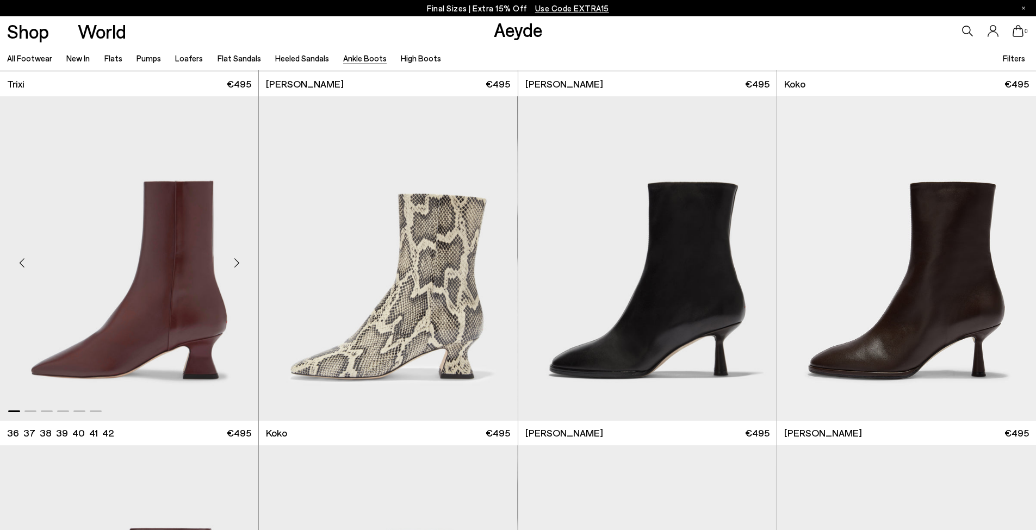
click at [244, 264] on div "Next slide" at bounding box center [236, 262] width 33 height 33
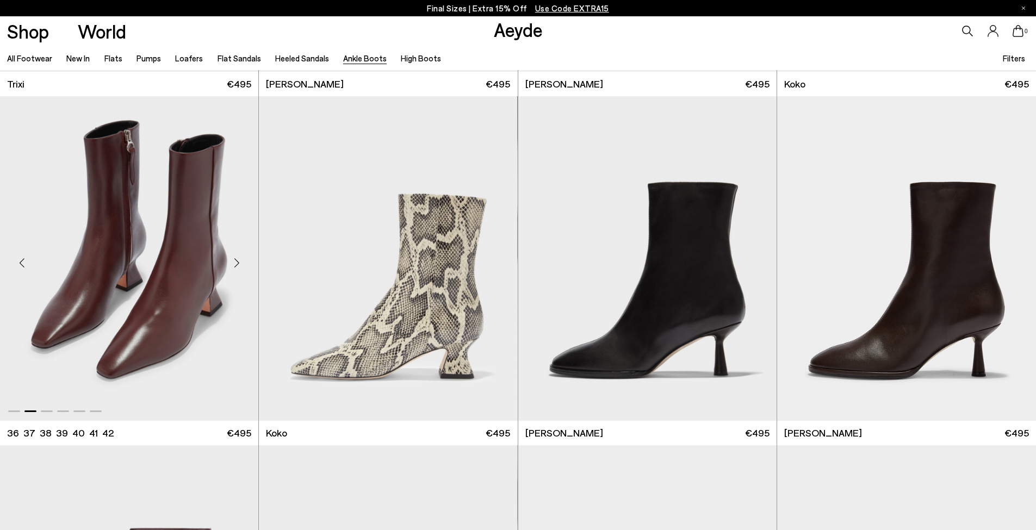
click at [243, 263] on div "Next slide" at bounding box center [236, 262] width 33 height 33
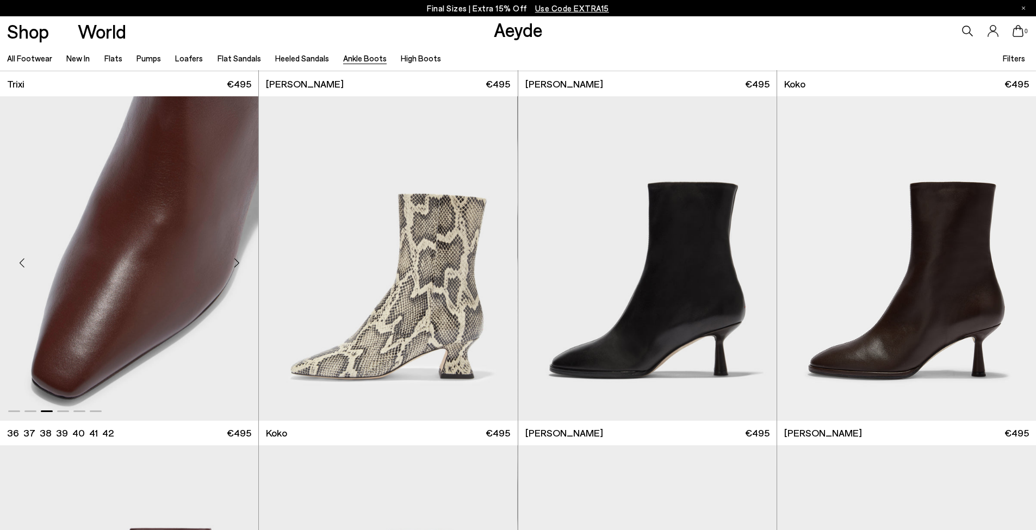
click at [243, 263] on div "Next slide" at bounding box center [236, 262] width 33 height 33
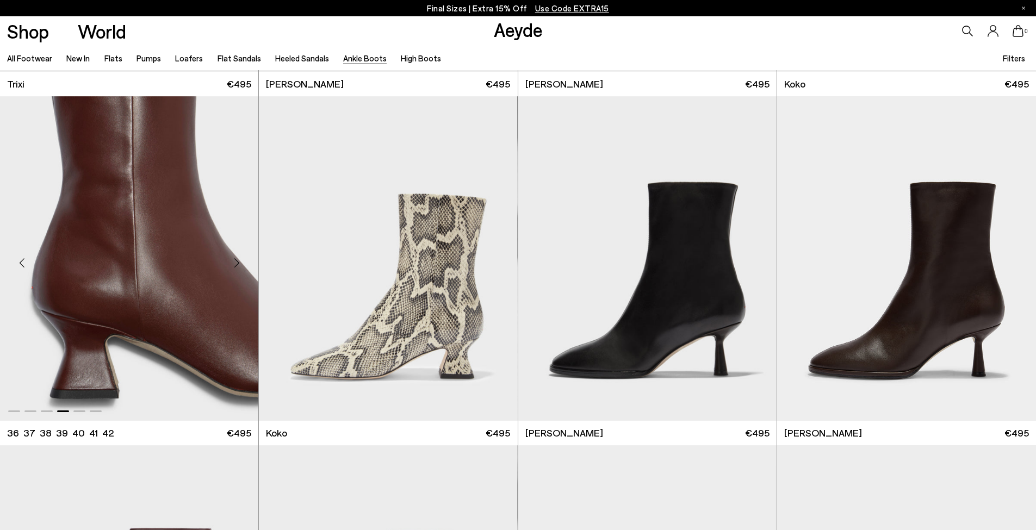
click at [240, 264] on div "Next slide" at bounding box center [236, 262] width 33 height 33
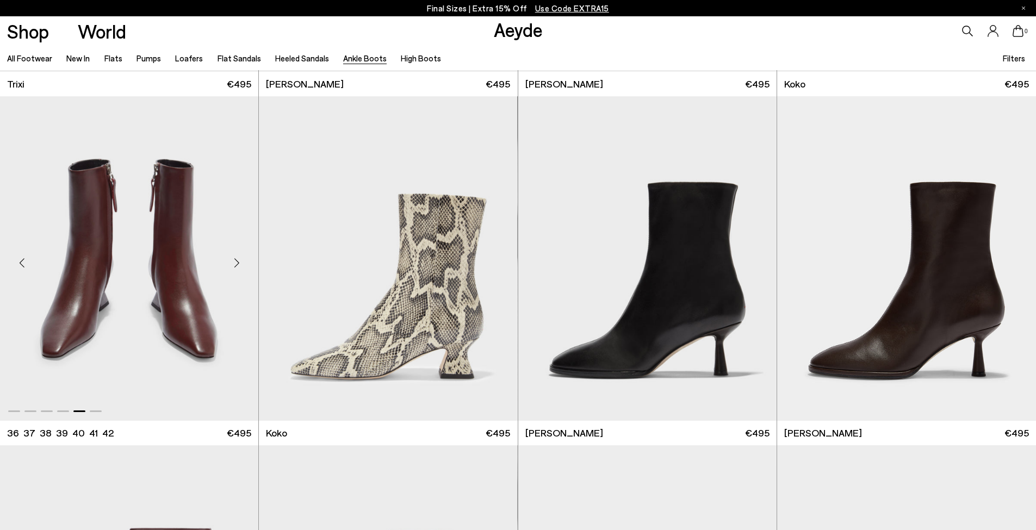
click at [239, 263] on div "Next slide" at bounding box center [236, 262] width 33 height 33
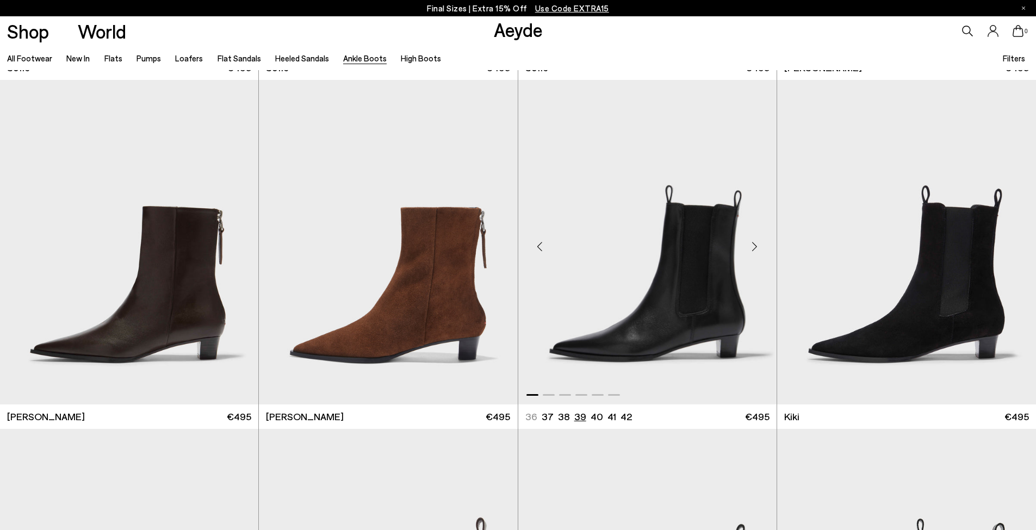
scroll to position [1792, 0]
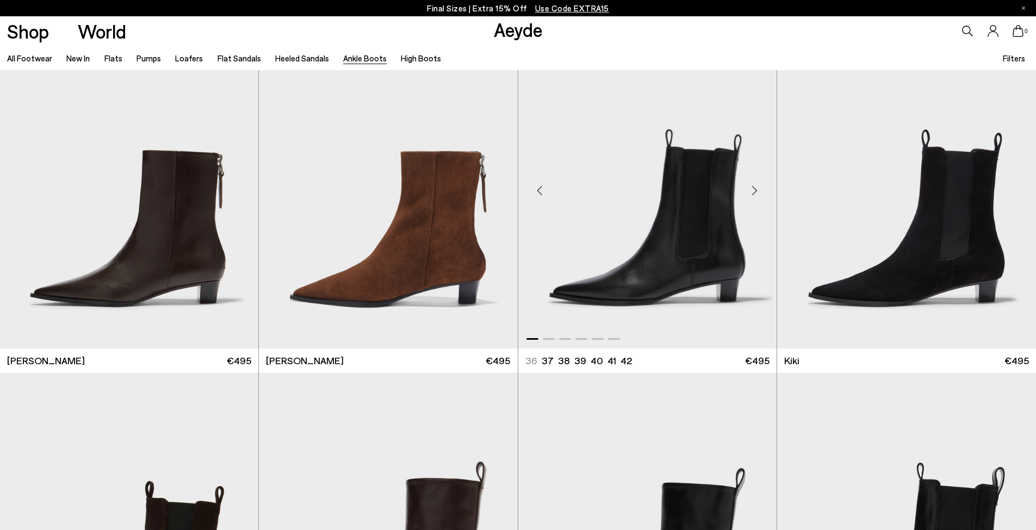
click at [751, 194] on div "Next slide" at bounding box center [754, 191] width 33 height 33
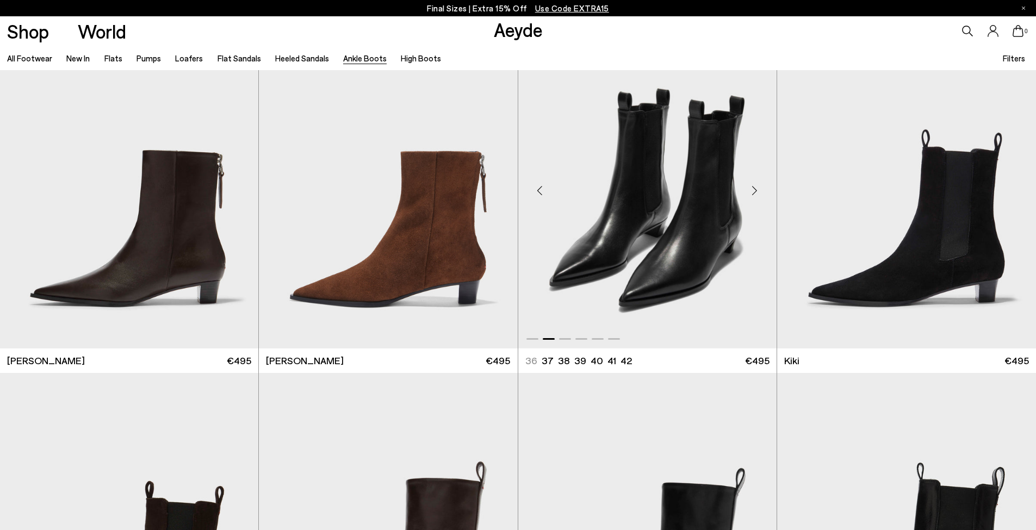
click at [751, 194] on div "Next slide" at bounding box center [754, 191] width 33 height 33
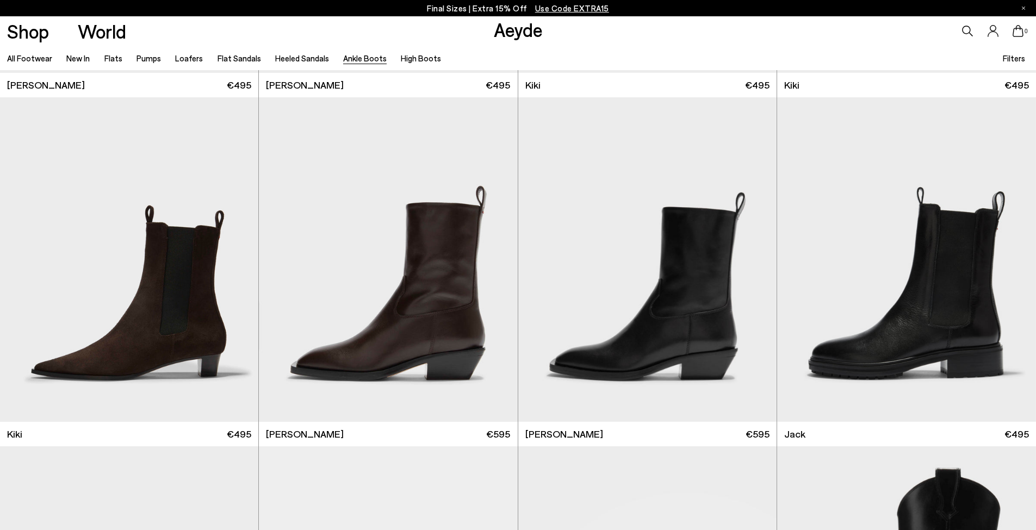
scroll to position [2091, 0]
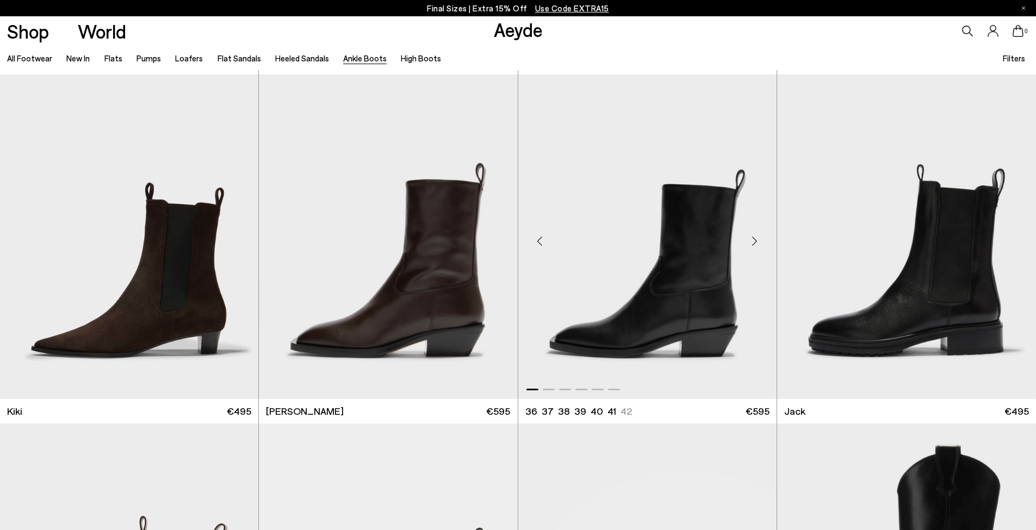
drag, startPoint x: 757, startPoint y: 247, endPoint x: 750, endPoint y: 266, distance: 20.3
click at [757, 247] on div "Next slide" at bounding box center [754, 241] width 33 height 33
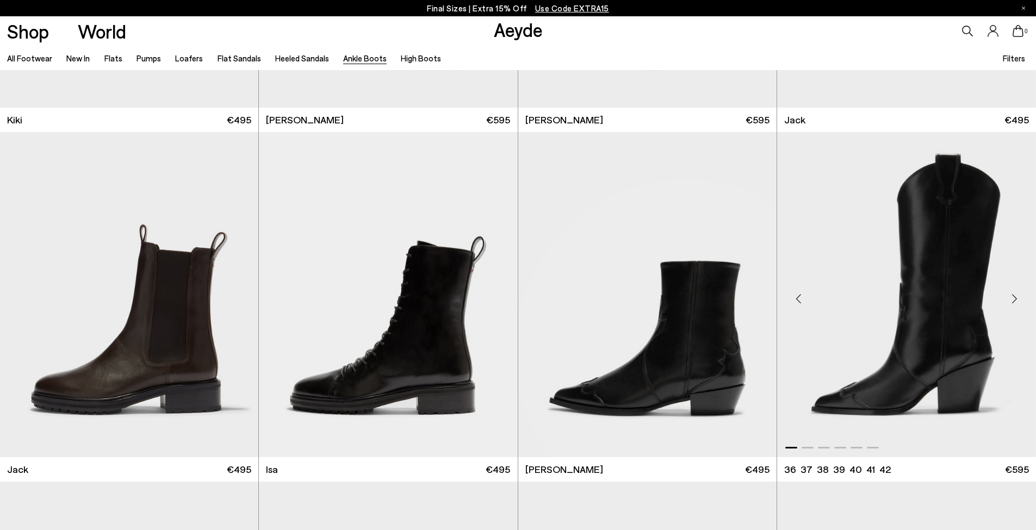
scroll to position [2389, 0]
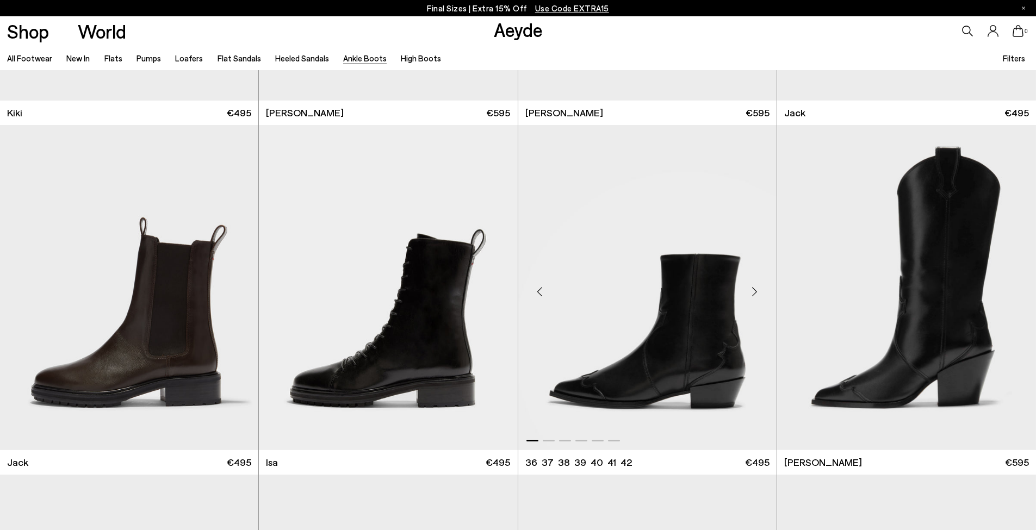
click at [755, 295] on div "Next slide" at bounding box center [754, 292] width 33 height 33
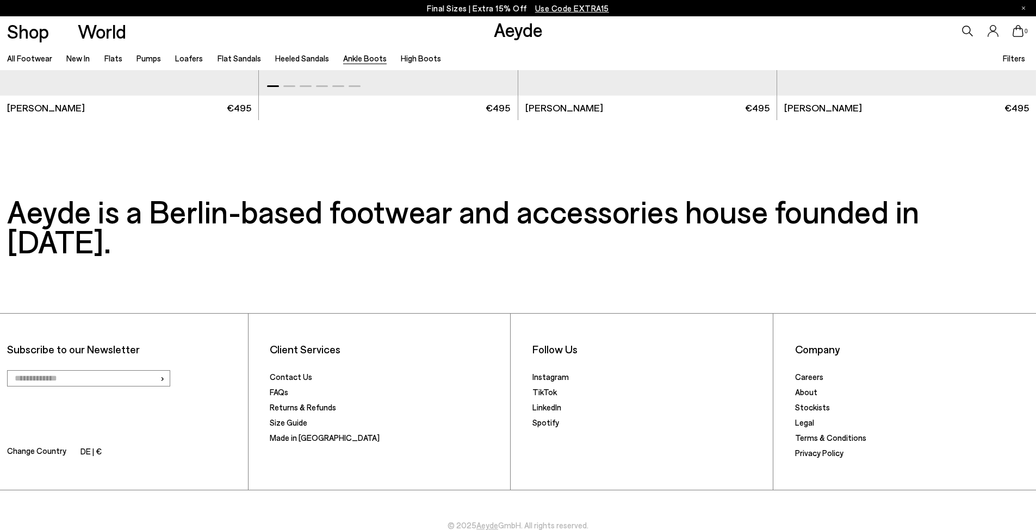
scroll to position [2846, 0]
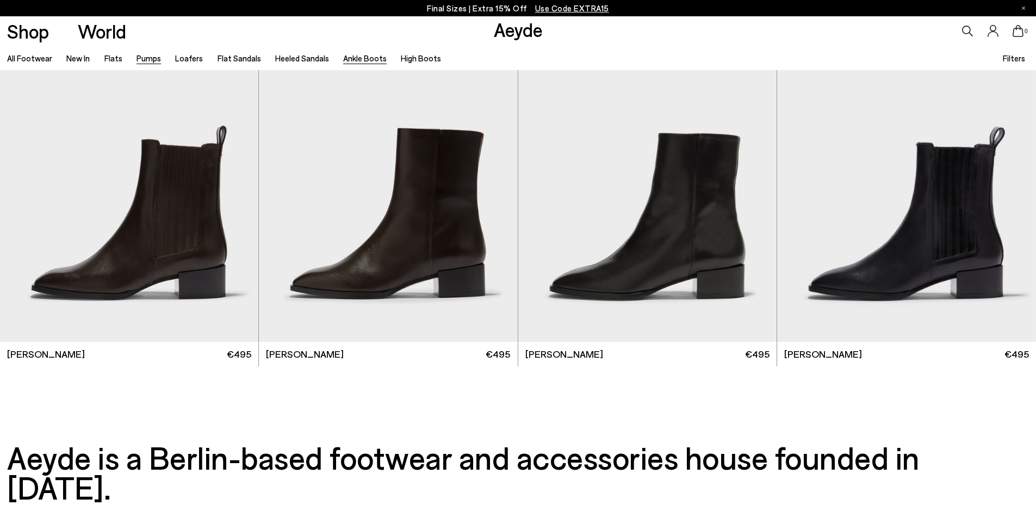
click at [152, 59] on link "Pumps" at bounding box center [148, 58] width 24 height 10
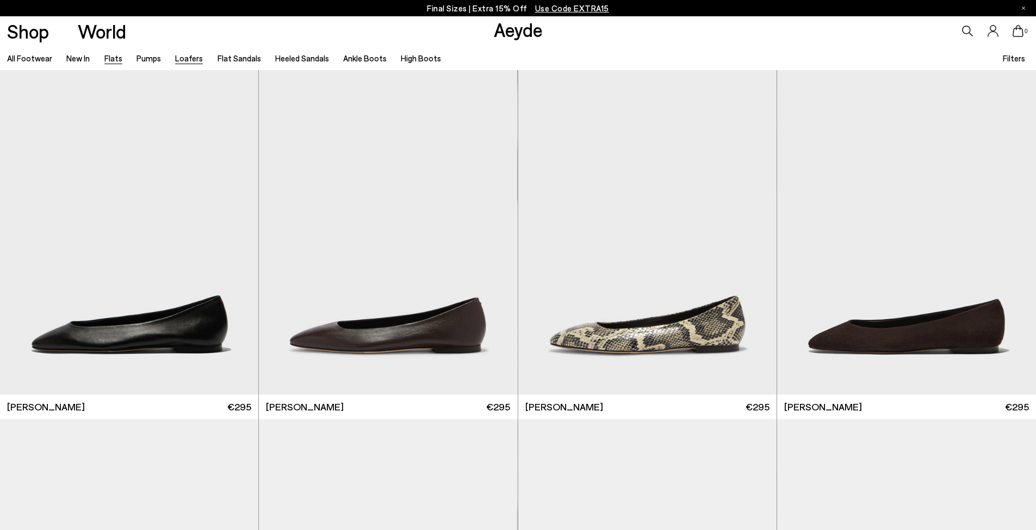
click at [184, 58] on link "Loafers" at bounding box center [189, 58] width 28 height 10
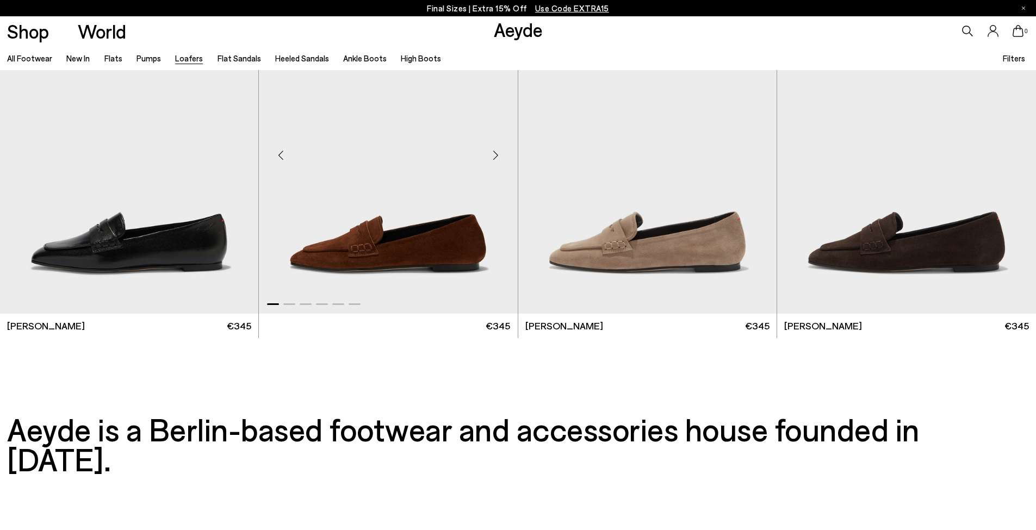
scroll to position [2246, 0]
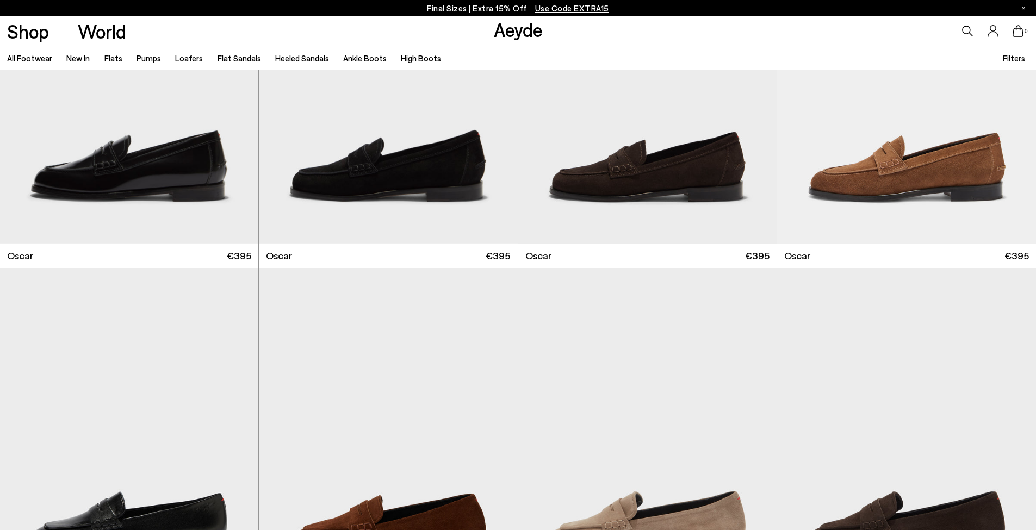
click at [422, 55] on link "High Boots" at bounding box center [421, 58] width 40 height 10
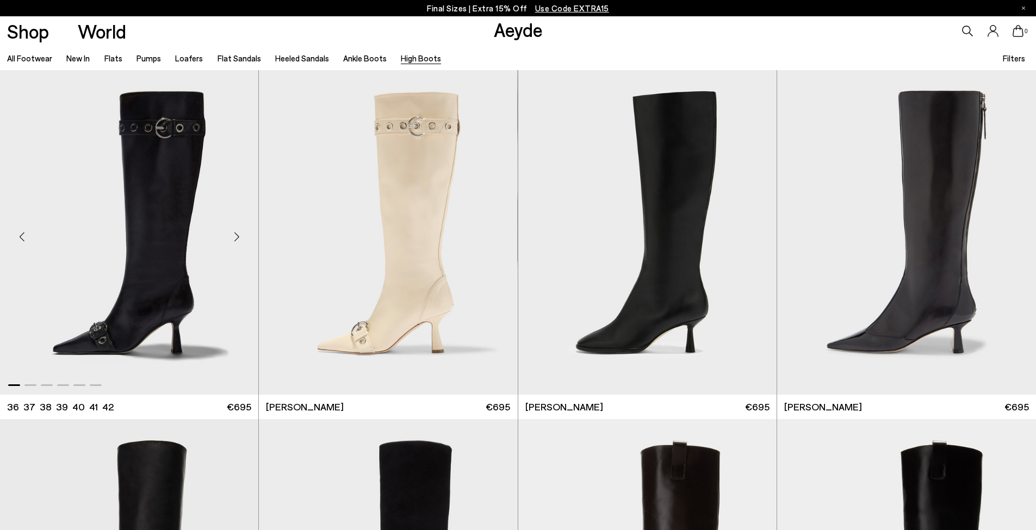
click at [233, 233] on div "Next slide" at bounding box center [236, 237] width 33 height 33
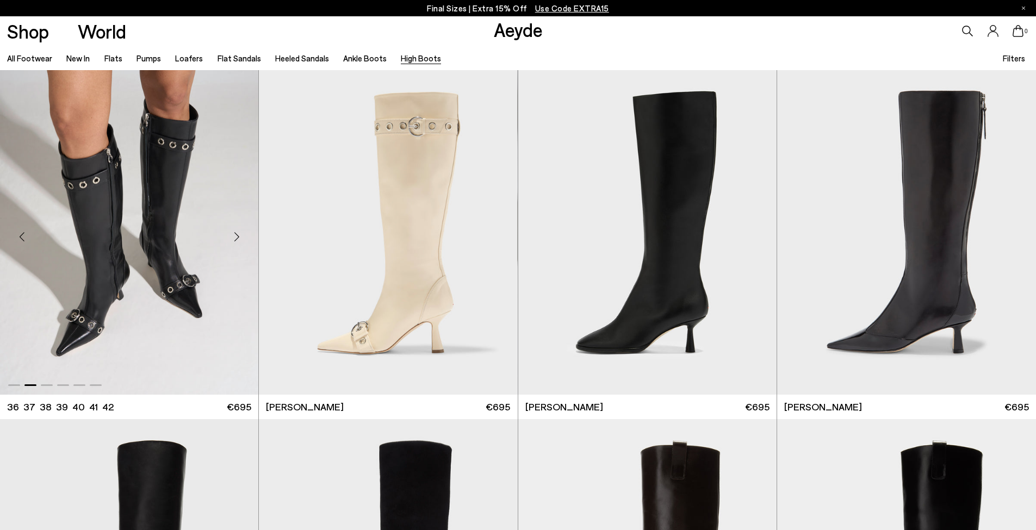
click at [233, 233] on div "Next slide" at bounding box center [236, 237] width 33 height 33
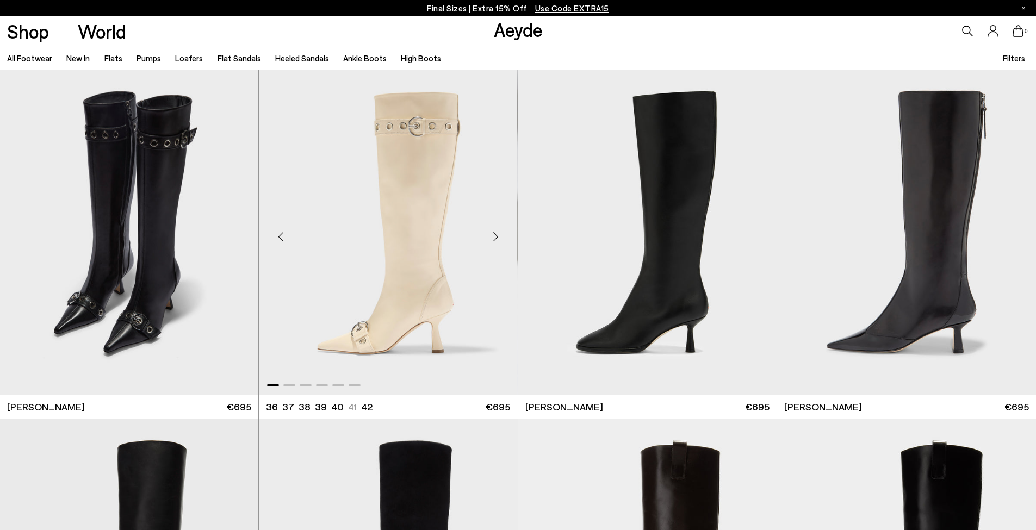
click at [498, 237] on div "Next slide" at bounding box center [496, 237] width 33 height 33
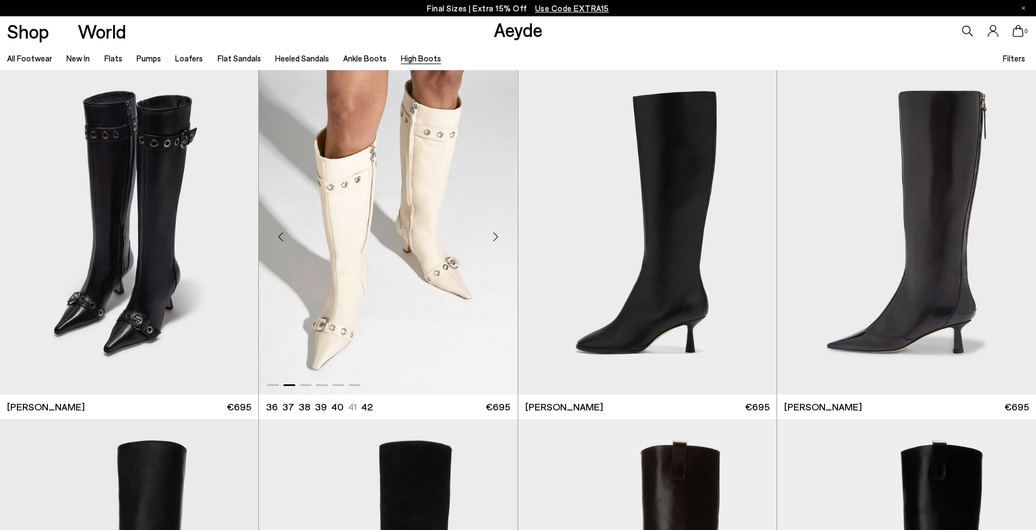
click at [496, 235] on div "Next slide" at bounding box center [496, 237] width 33 height 33
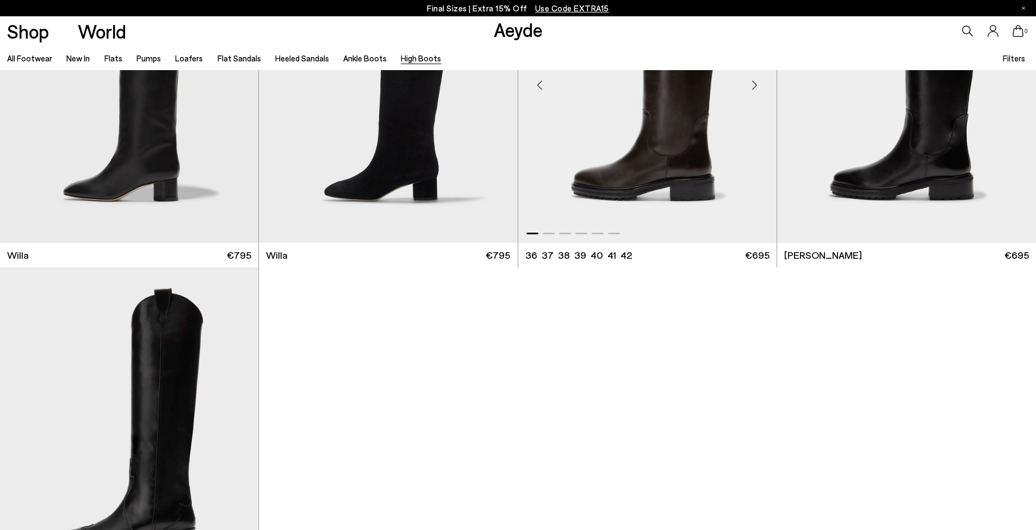
scroll to position [613, 0]
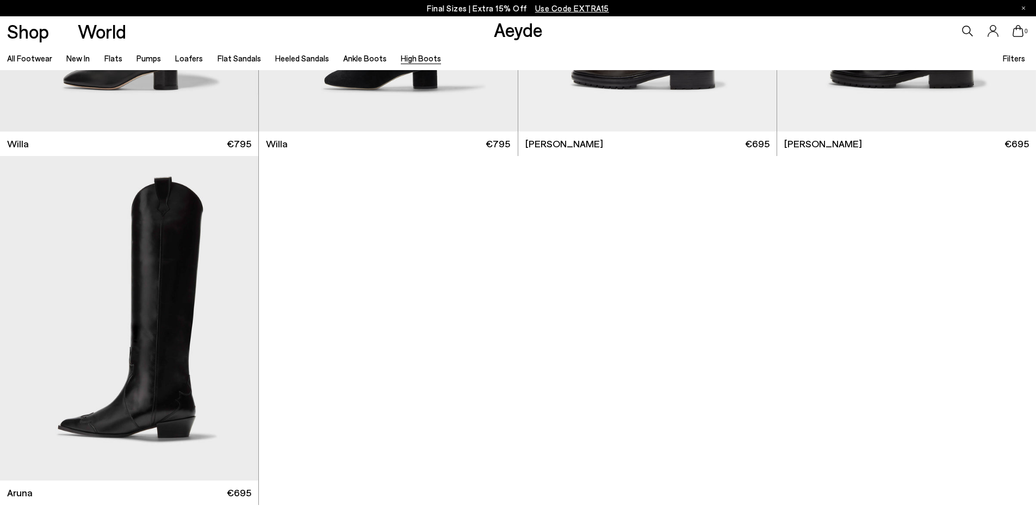
click at [964, 35] on icon at bounding box center [967, 31] width 11 height 11
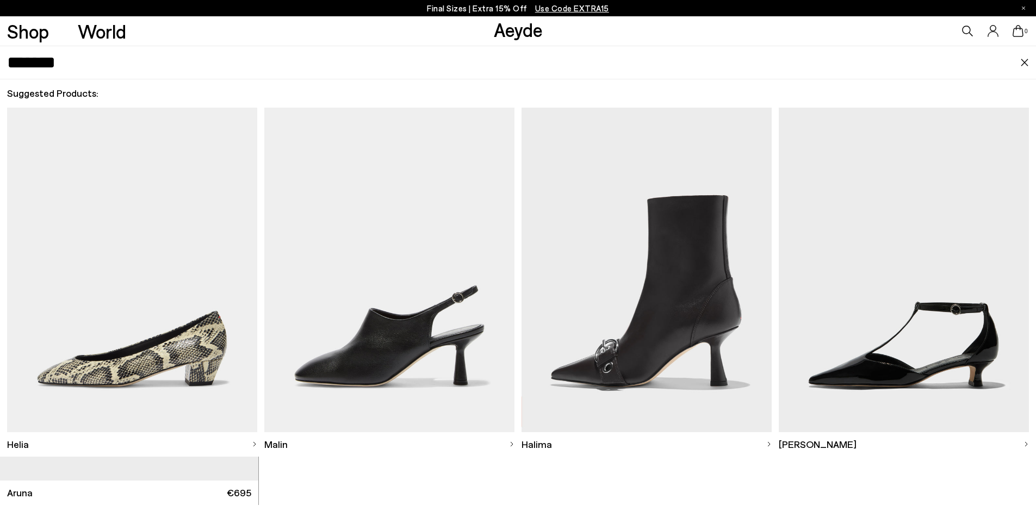
type input "*******"
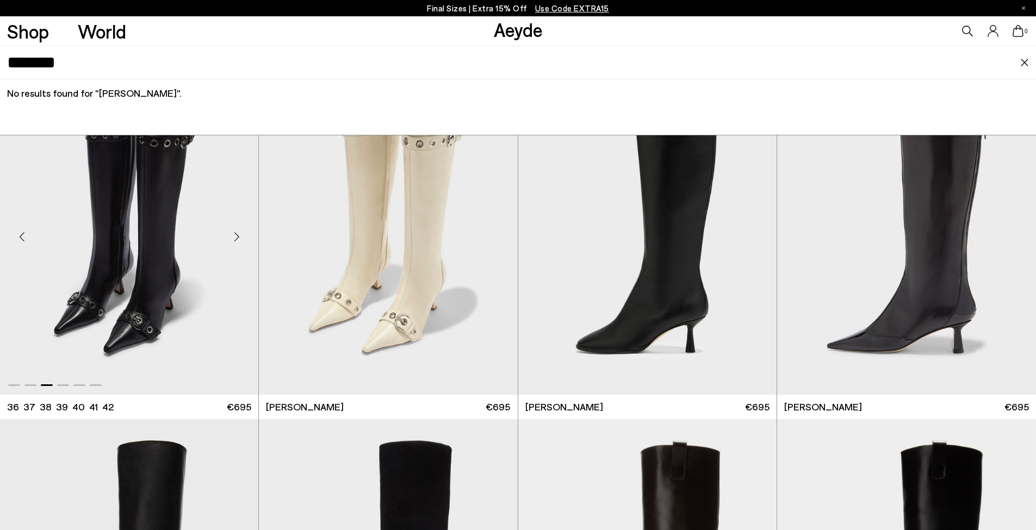
click at [242, 235] on div "Next slide" at bounding box center [236, 237] width 33 height 33
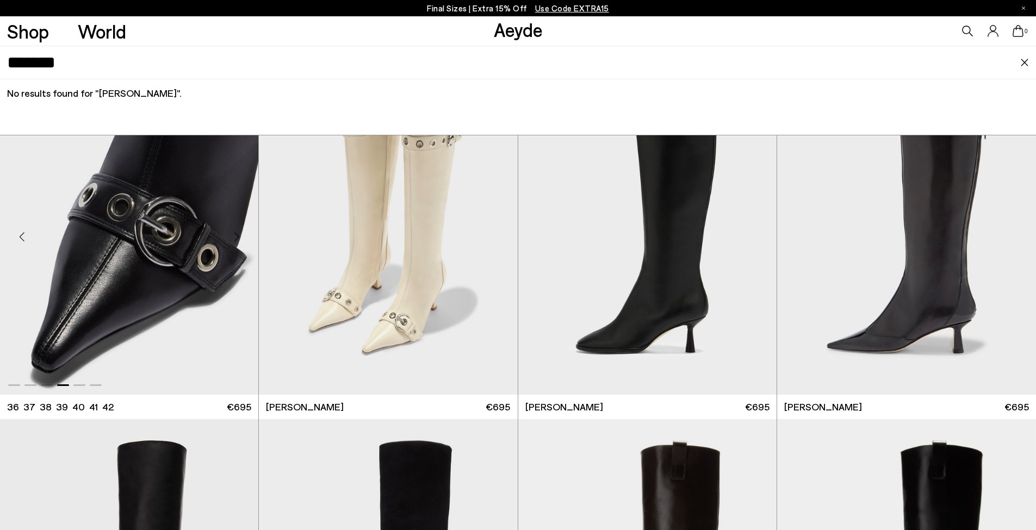
click at [242, 235] on div "Next slide" at bounding box center [236, 237] width 33 height 33
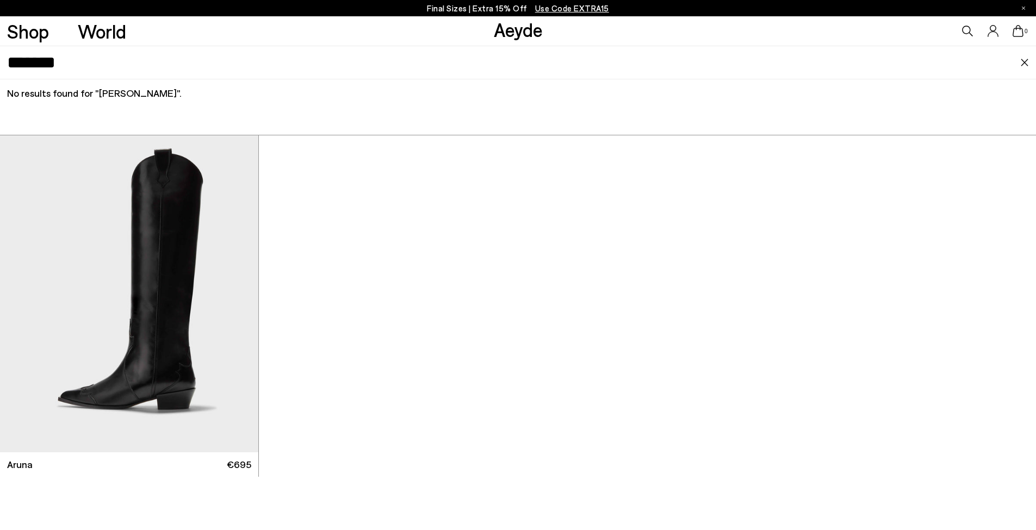
scroll to position [648, 0]
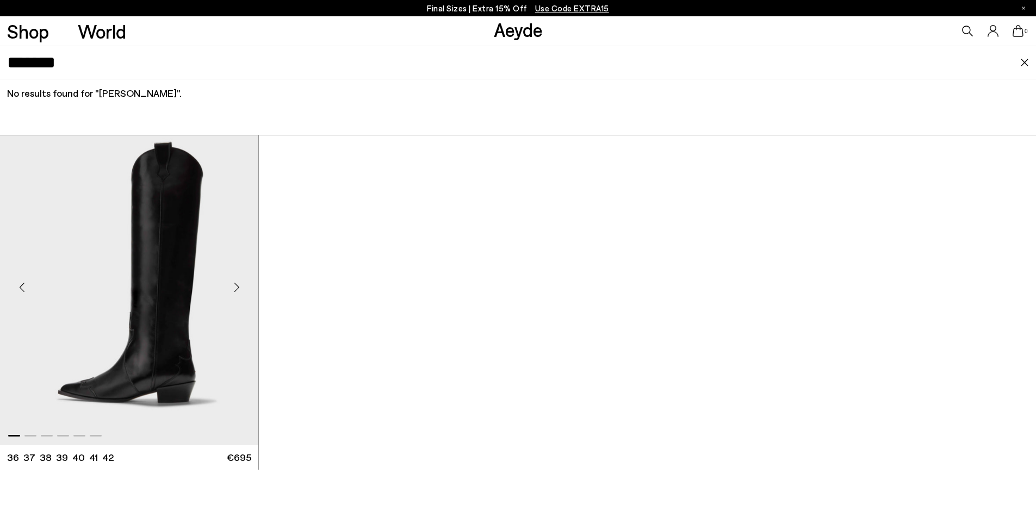
click at [227, 287] on div "Next slide" at bounding box center [236, 287] width 33 height 33
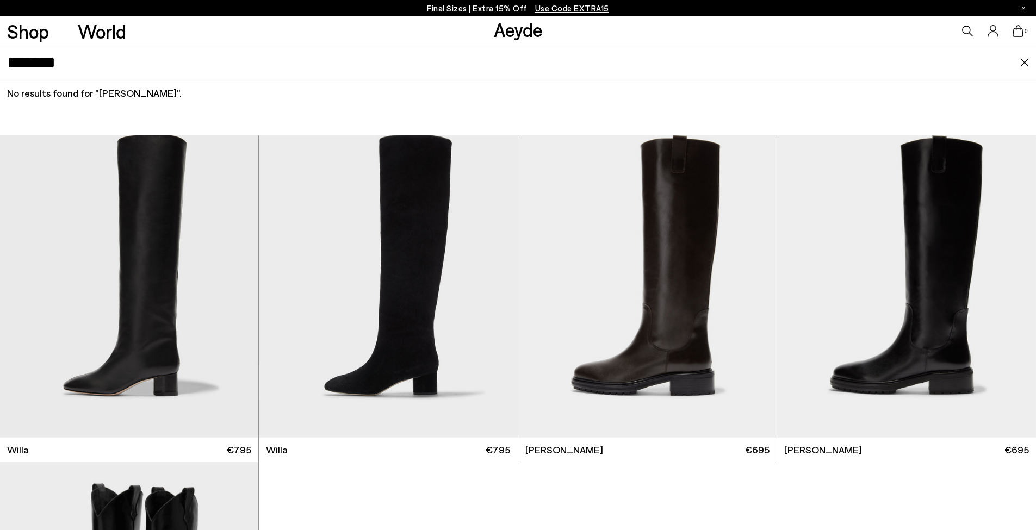
scroll to position [0, 0]
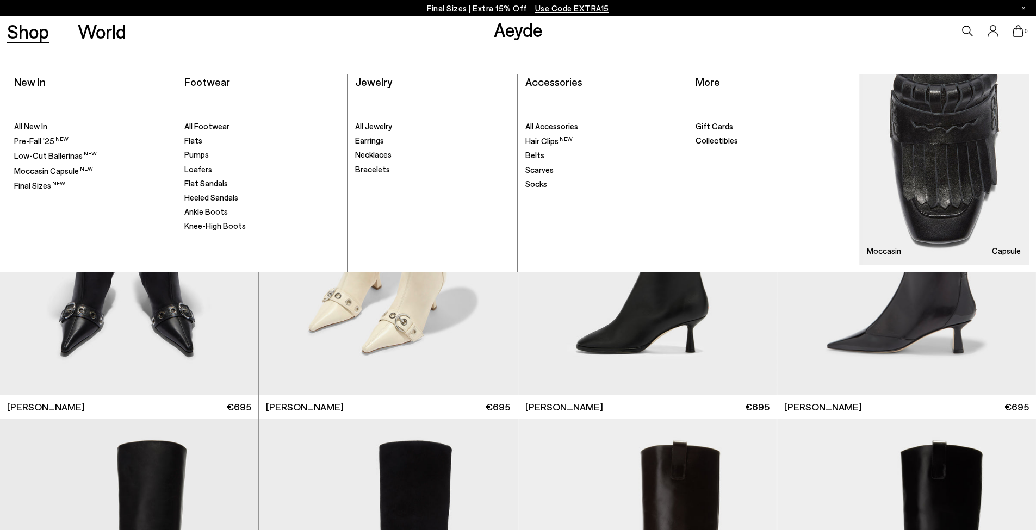
click at [39, 27] on link "Shop" at bounding box center [28, 31] width 42 height 19
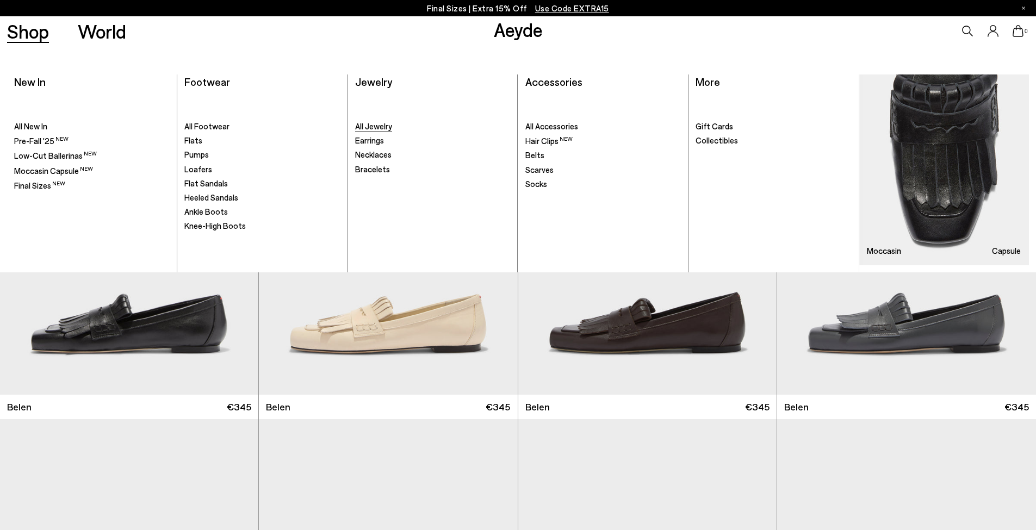
click at [386, 125] on span "All Jewelry" at bounding box center [373, 126] width 37 height 10
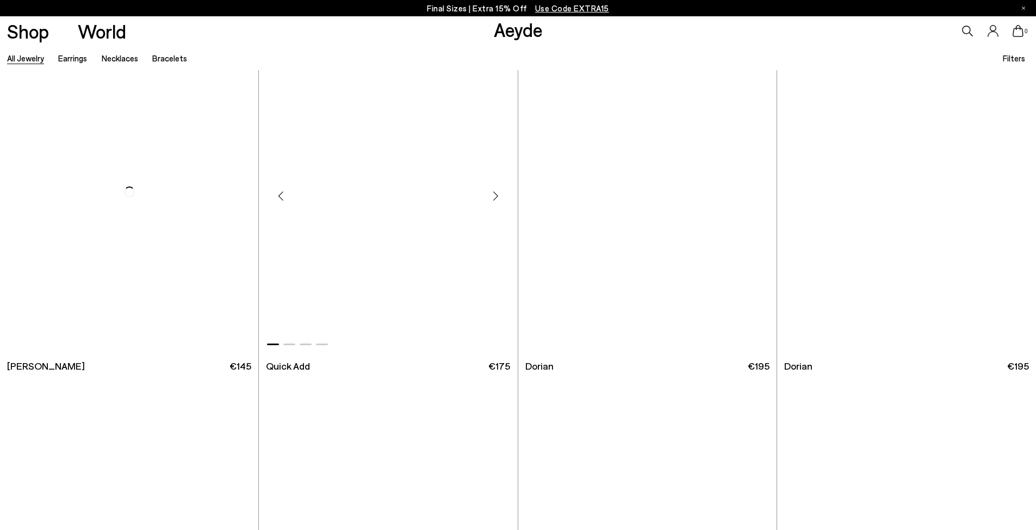
scroll to position [2080, 0]
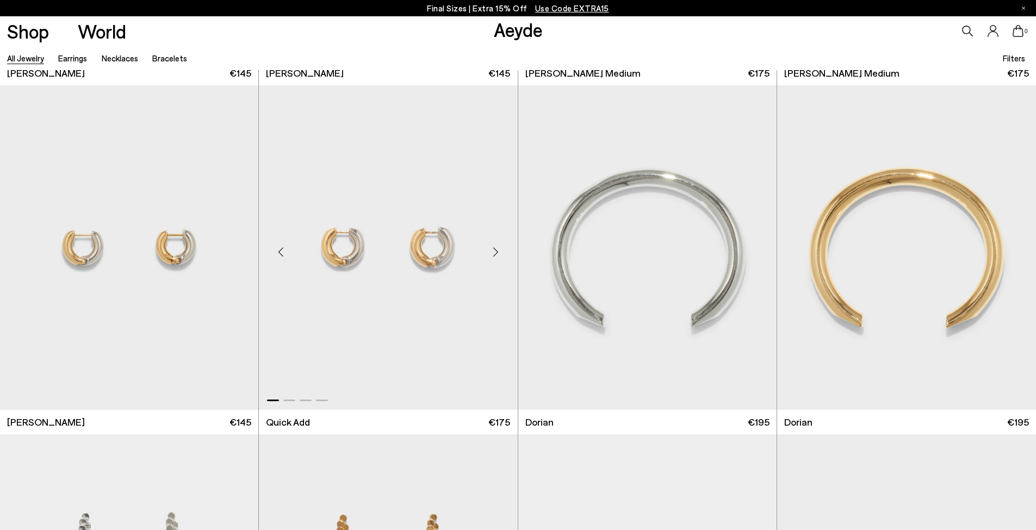
click at [494, 248] on div "Next slide" at bounding box center [496, 252] width 33 height 33
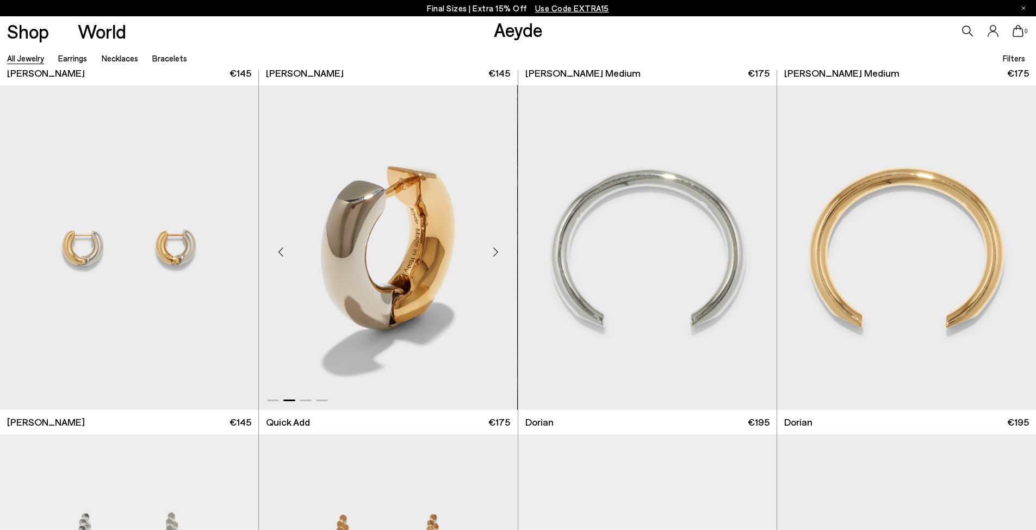
click at [487, 250] on div "Next slide" at bounding box center [496, 252] width 33 height 33
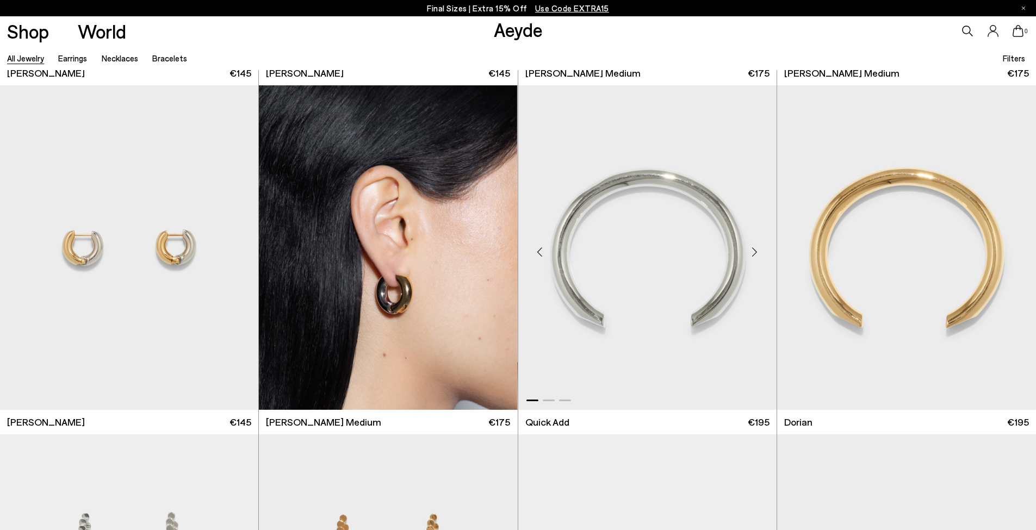
click at [751, 254] on div "Next slide" at bounding box center [754, 252] width 33 height 33
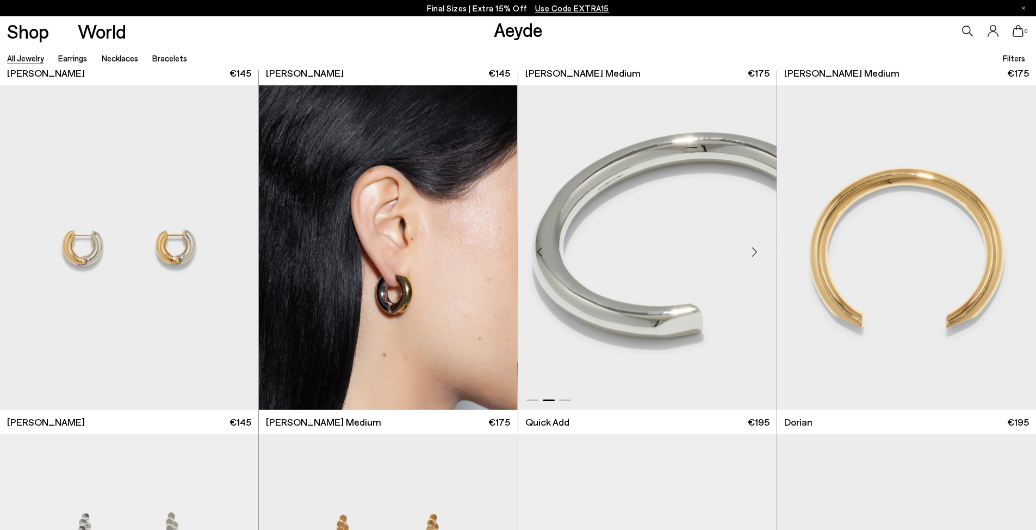
click at [751, 255] on div "Next slide" at bounding box center [754, 252] width 33 height 33
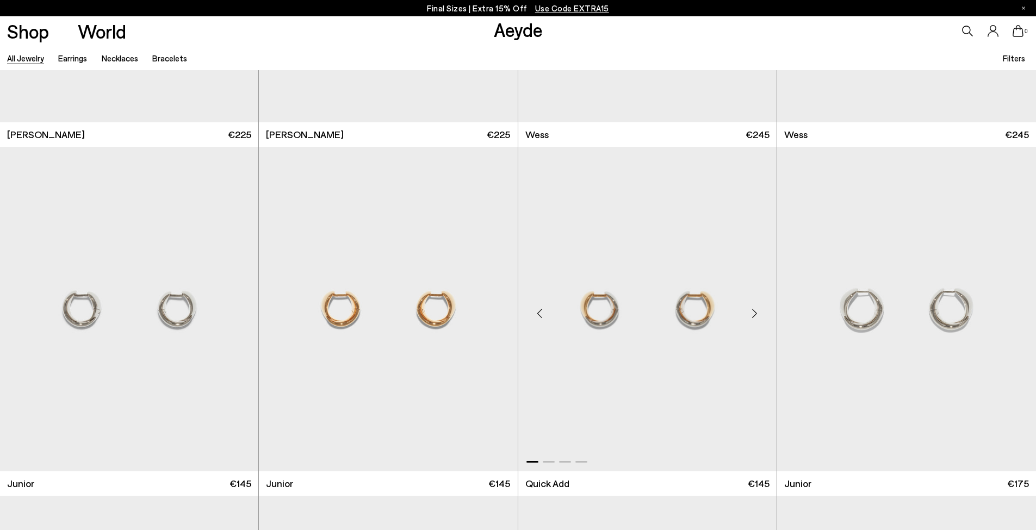
scroll to position [510, 0]
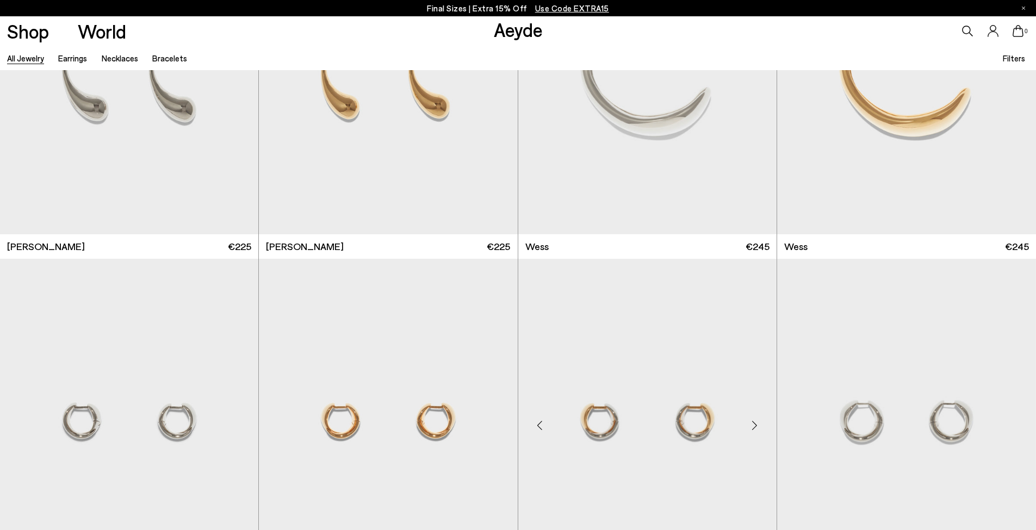
click at [755, 430] on div "Next slide" at bounding box center [754, 425] width 33 height 33
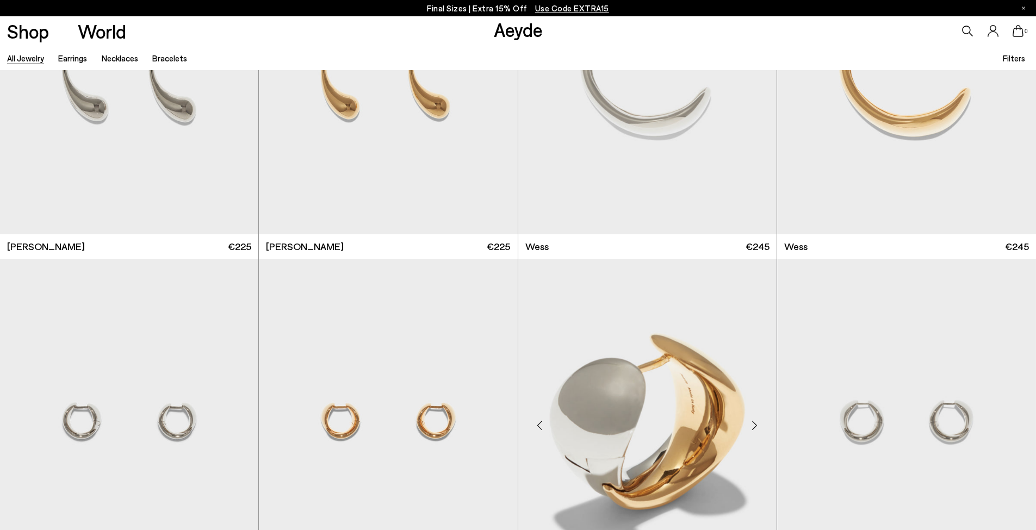
scroll to position [264, 0]
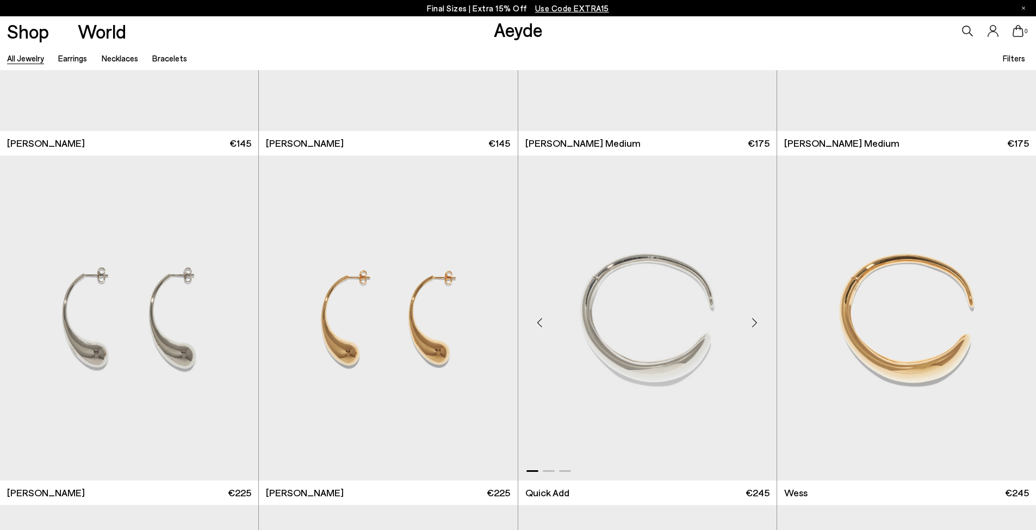
click at [750, 318] on div "Next slide" at bounding box center [754, 322] width 33 height 33
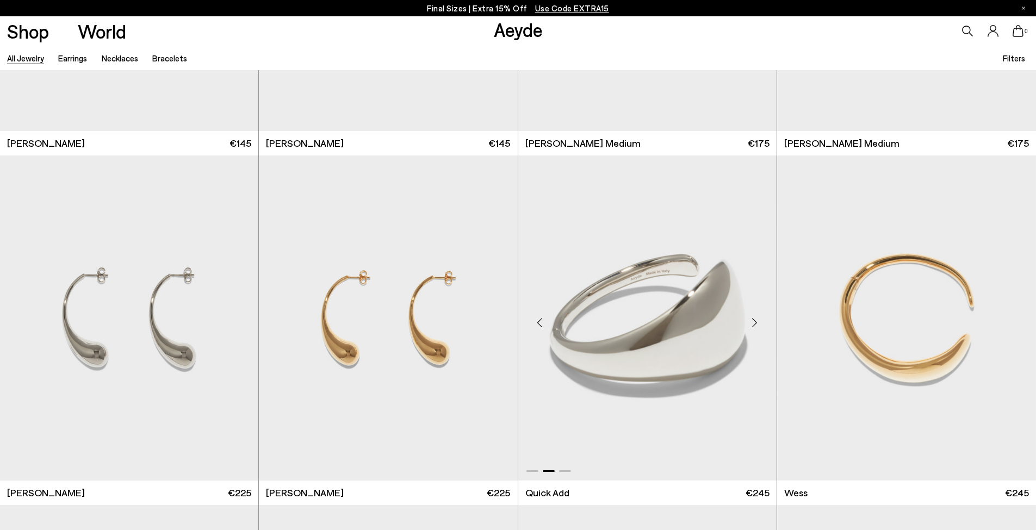
scroll to position [0, 0]
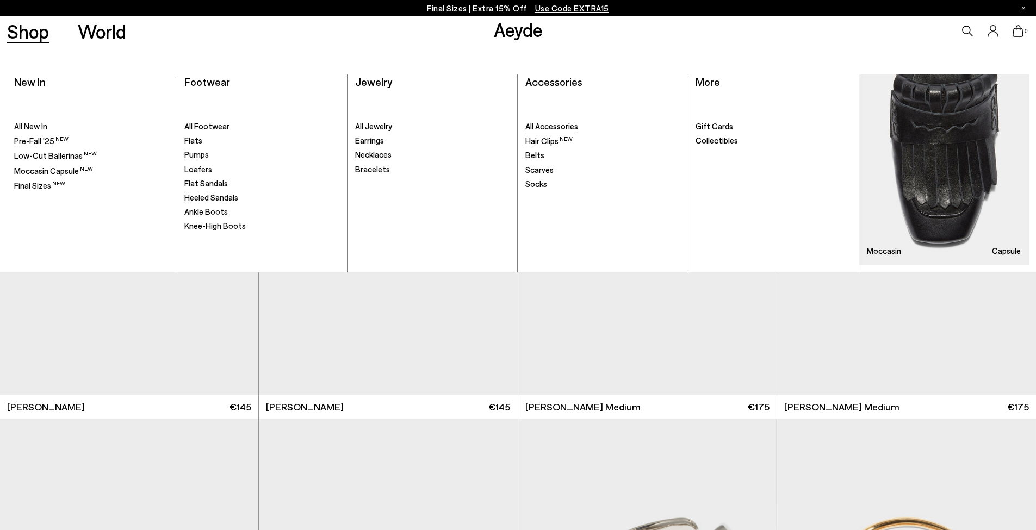
click at [559, 125] on span "All Accessories" at bounding box center [551, 126] width 53 height 10
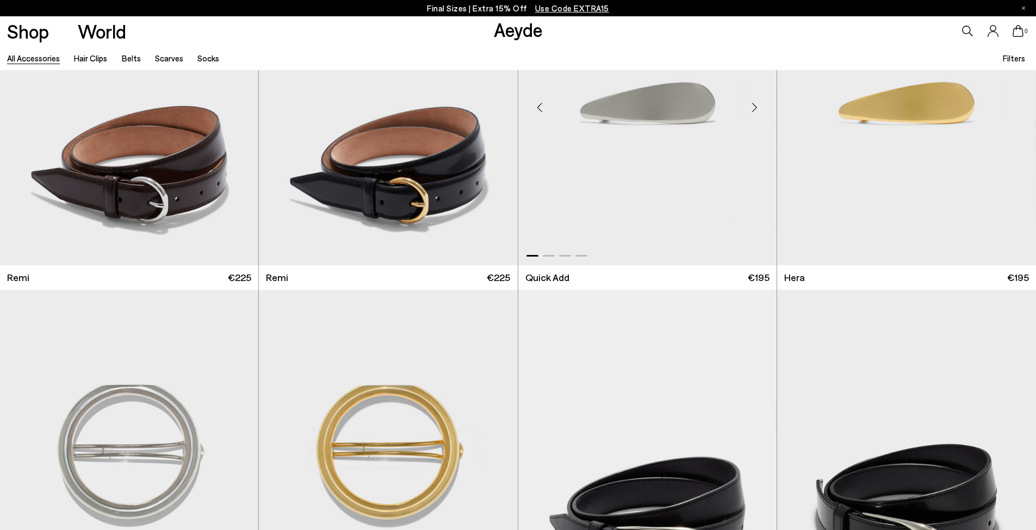
click at [758, 105] on div "Next slide" at bounding box center [754, 107] width 33 height 33
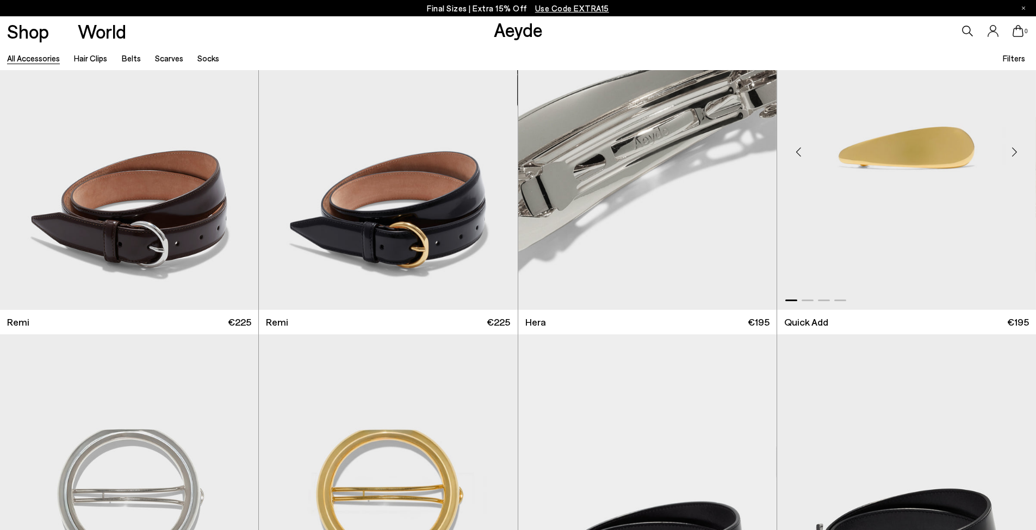
scroll to position [741, 0]
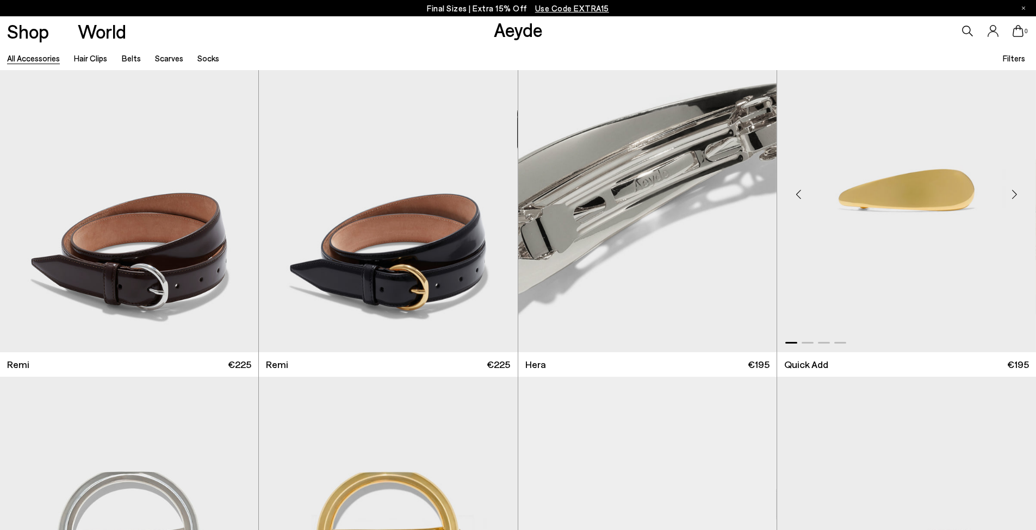
click at [1011, 192] on div "Next slide" at bounding box center [1014, 194] width 33 height 33
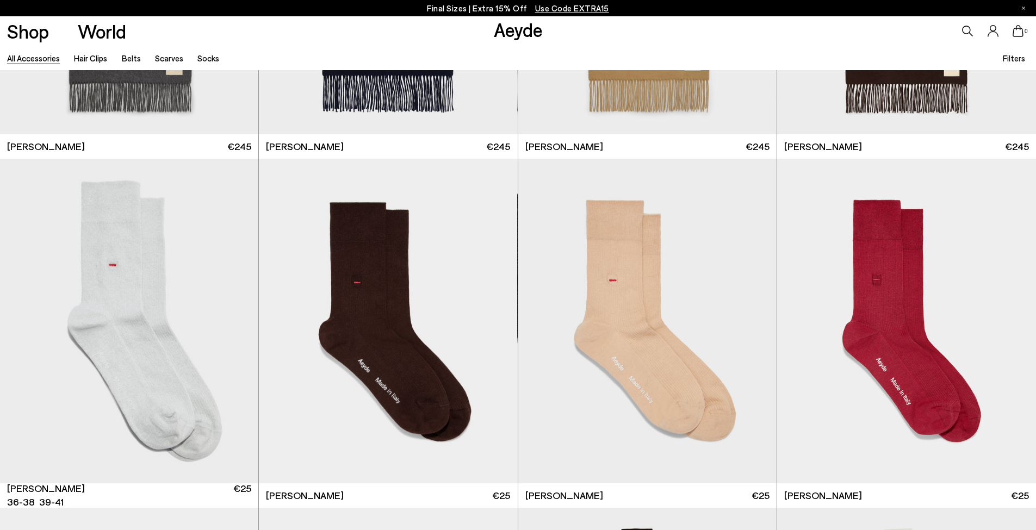
scroll to position [3178, 0]
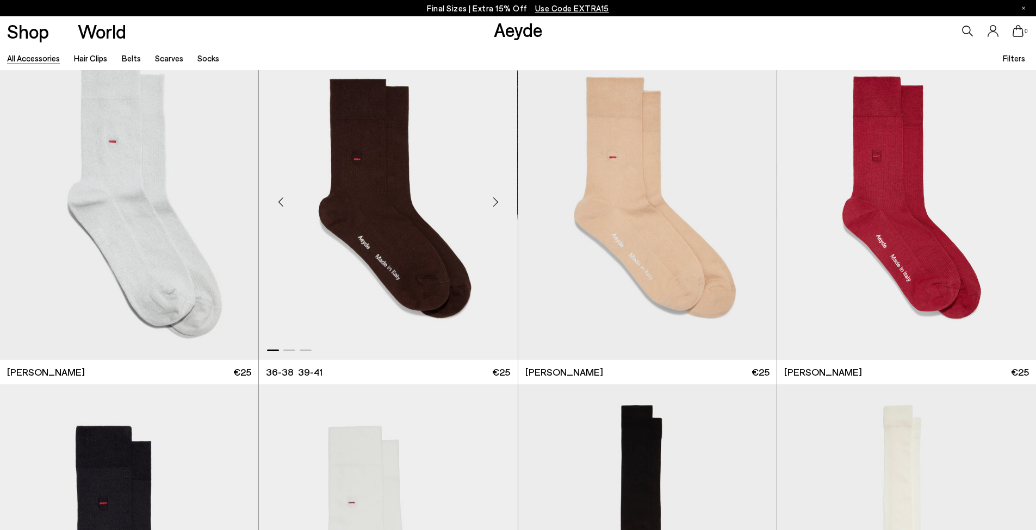
click at [494, 200] on div "Next slide" at bounding box center [496, 201] width 33 height 33
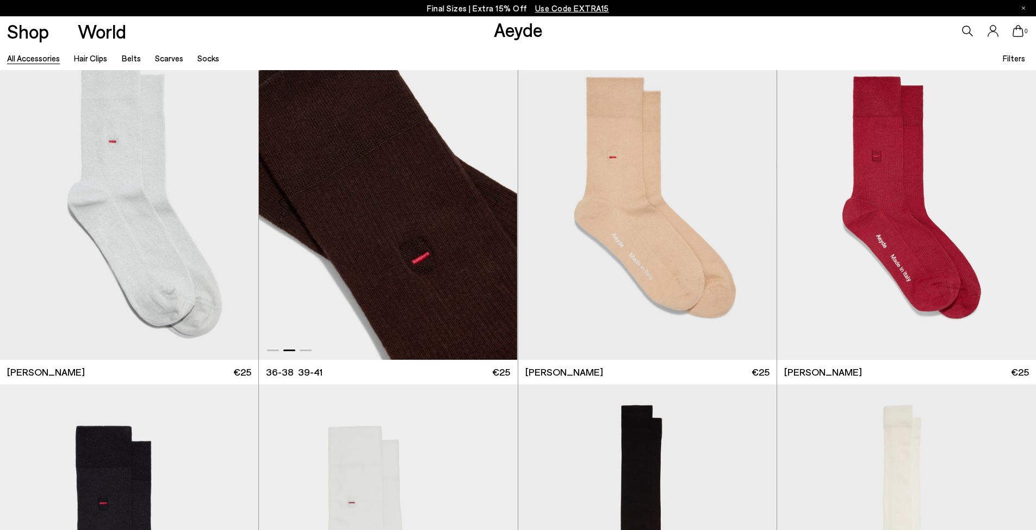
click at [494, 200] on div "Next slide" at bounding box center [496, 201] width 33 height 33
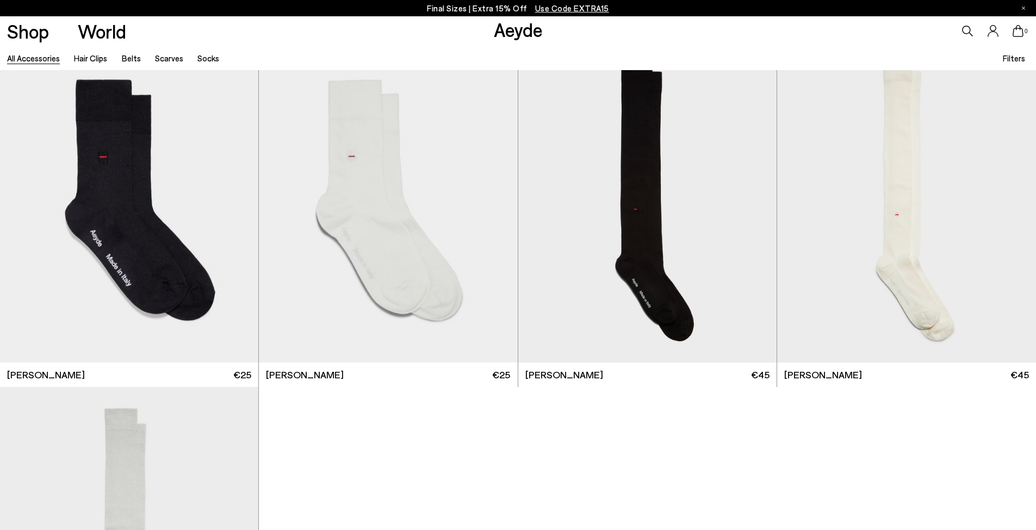
scroll to position [3468, 0]
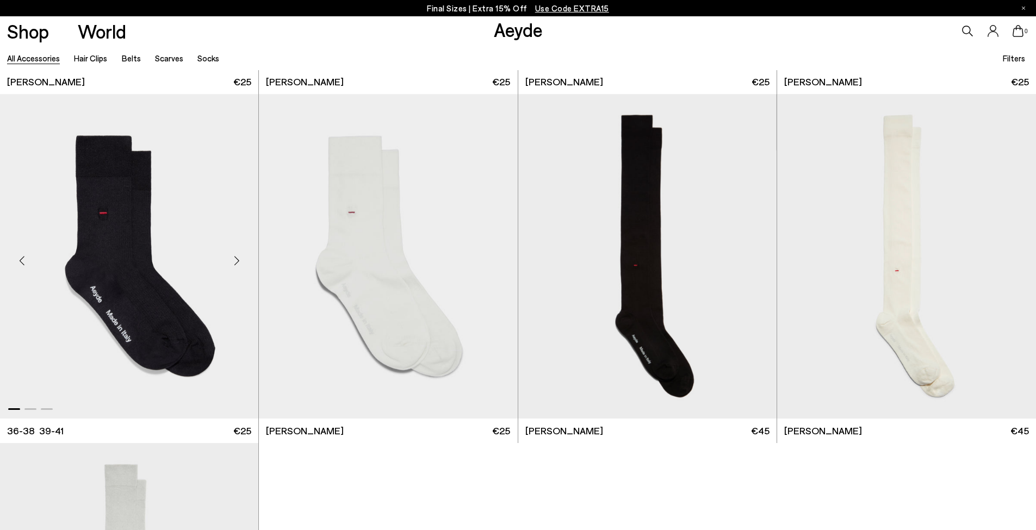
click at [232, 259] on div "Next slide" at bounding box center [236, 260] width 33 height 33
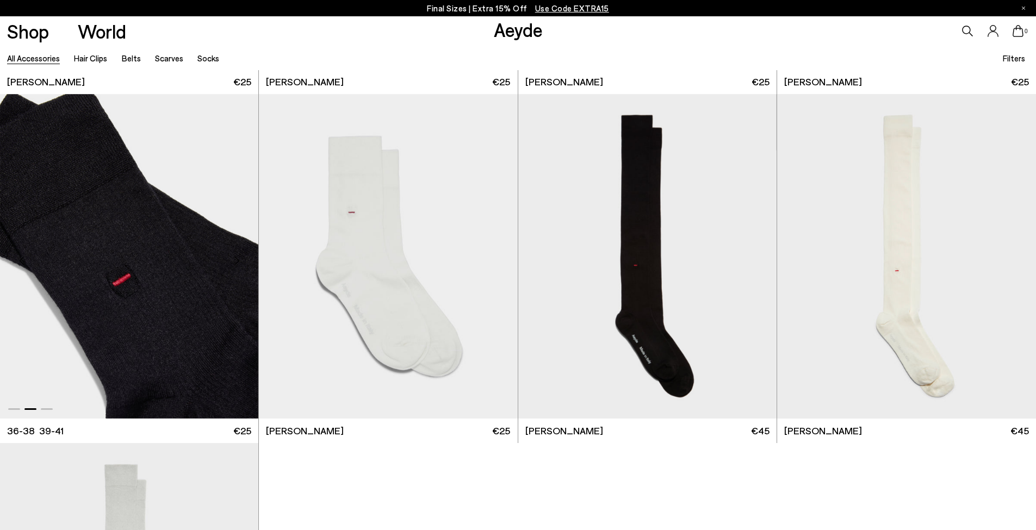
click at [197, 301] on img "2 / 3" at bounding box center [129, 256] width 258 height 325
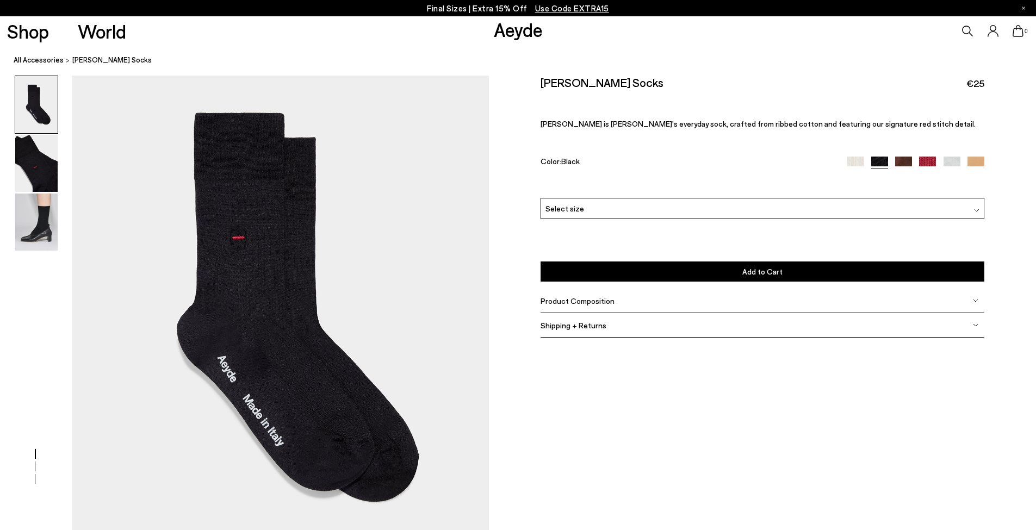
drag, startPoint x: 49, startPoint y: 227, endPoint x: 39, endPoint y: 256, distance: 31.1
click at [49, 227] on img at bounding box center [36, 222] width 42 height 57
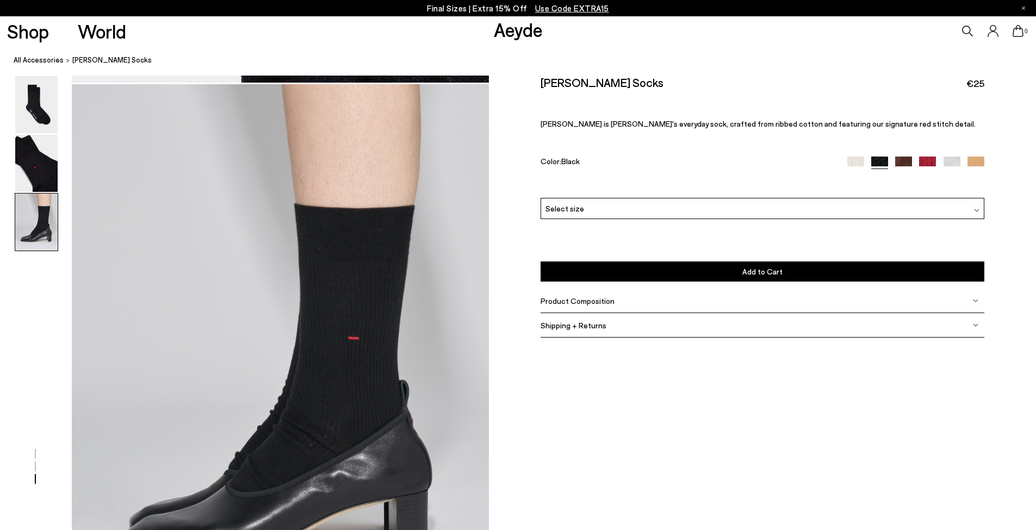
scroll to position [1089, 0]
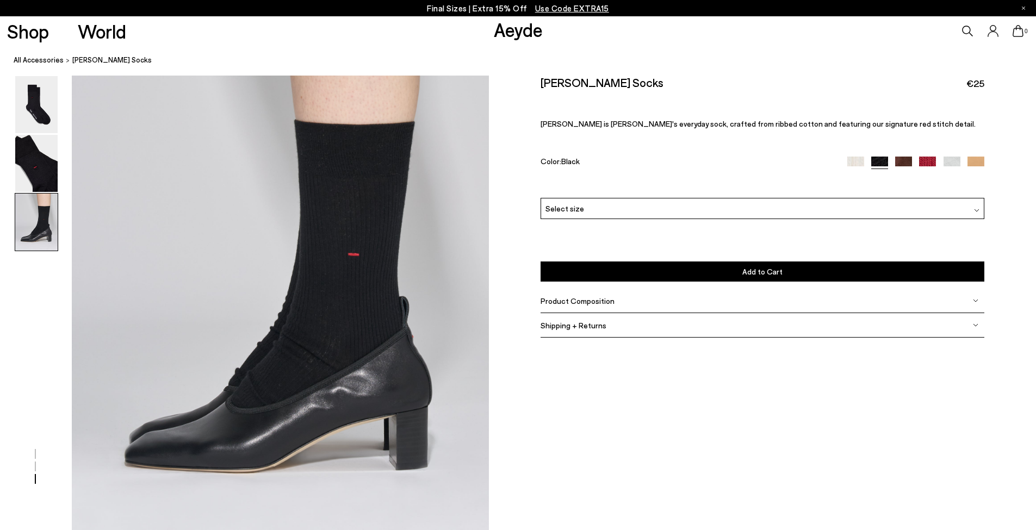
click at [843, 206] on div "Select size" at bounding box center [762, 208] width 444 height 21
click at [741, 167] on div "Color: Black" at bounding box center [686, 163] width 293 height 13
click at [677, 304] on div "Product Composition" at bounding box center [762, 301] width 444 height 24
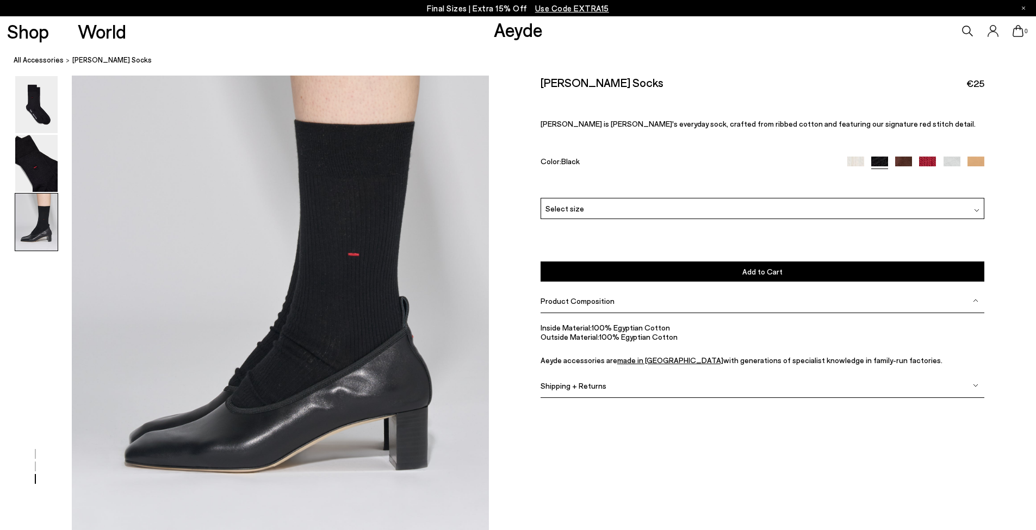
click at [677, 305] on div "Product Composition" at bounding box center [762, 301] width 444 height 24
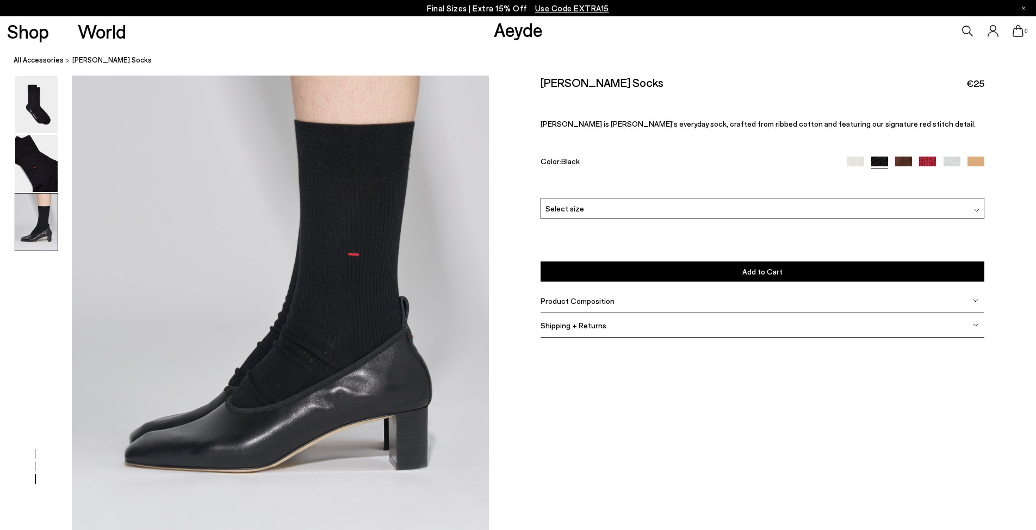
click at [663, 332] on div "Shipping + Returns" at bounding box center [762, 325] width 444 height 24
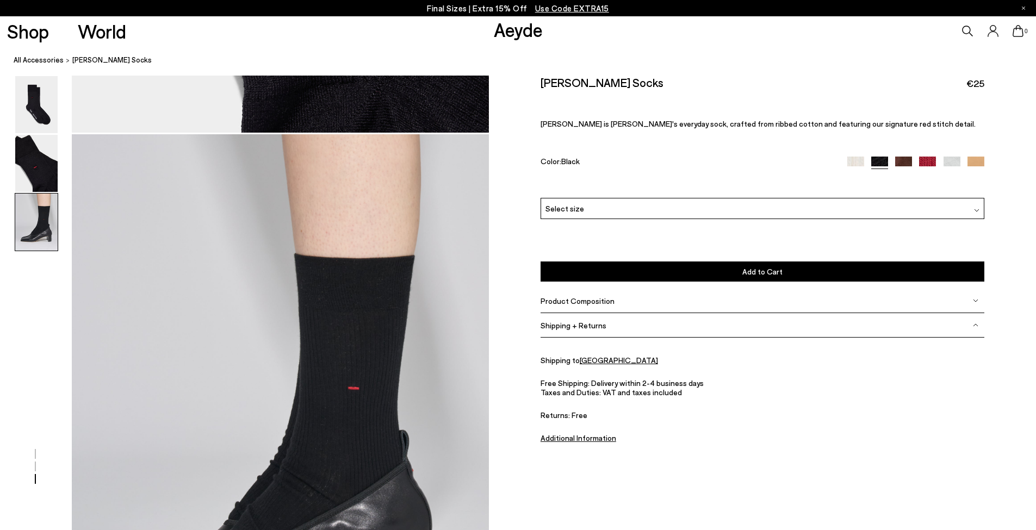
scroll to position [855, 0]
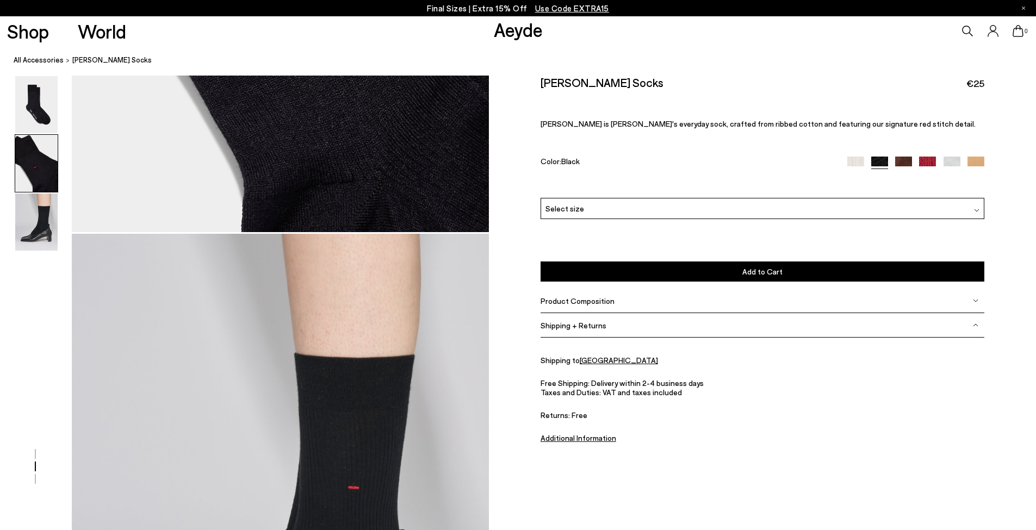
click at [973, 162] on img at bounding box center [975, 165] width 17 height 17
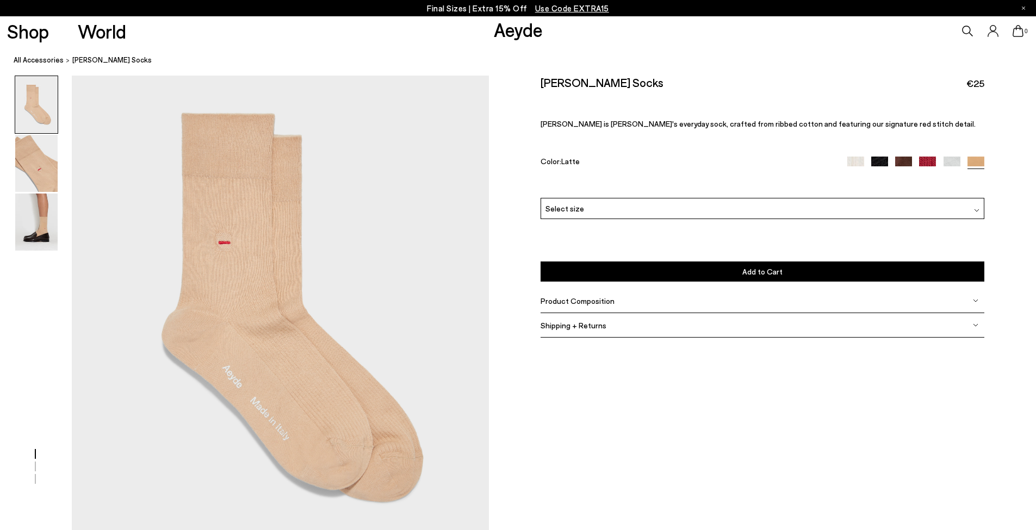
click at [44, 66] on nav "All Accessories [PERSON_NAME] Socks" at bounding box center [525, 61] width 1022 height 30
click at [29, 227] on img at bounding box center [36, 222] width 42 height 57
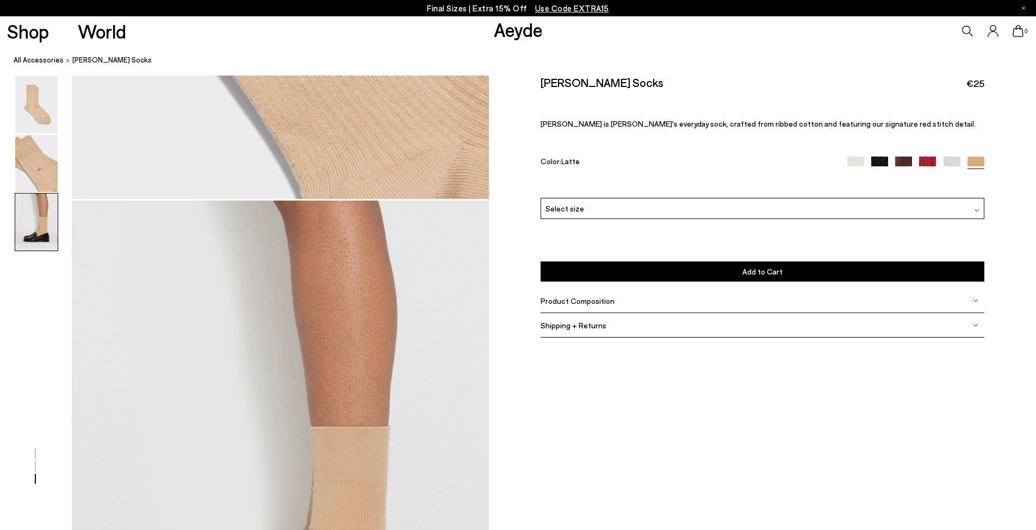
scroll to position [1089, 0]
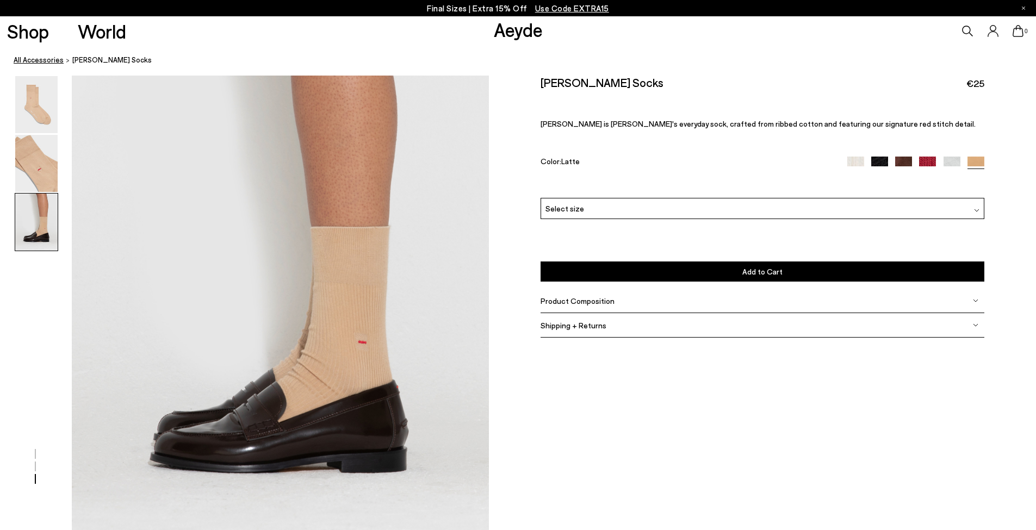
click at [42, 61] on link "All Accessories" at bounding box center [39, 59] width 50 height 11
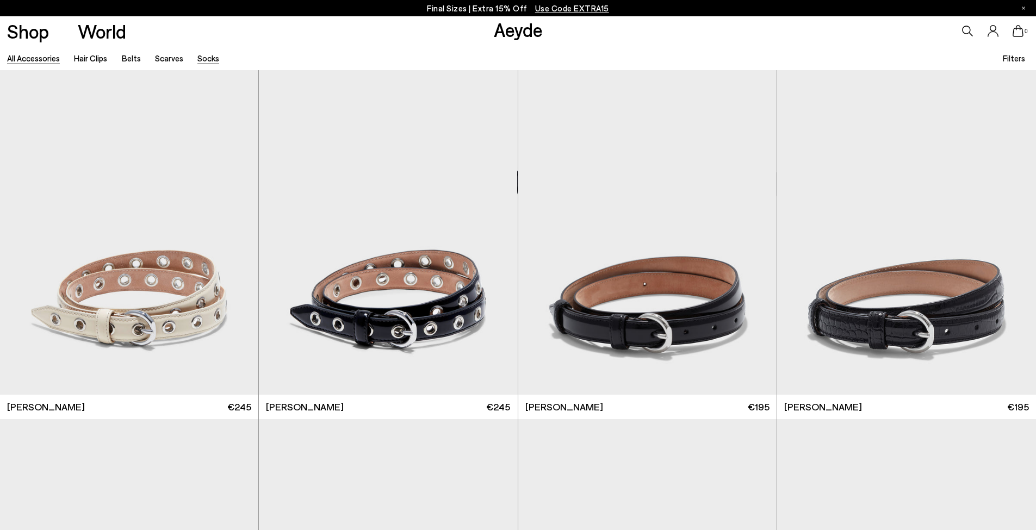
click at [213, 55] on link "Socks" at bounding box center [208, 58] width 22 height 10
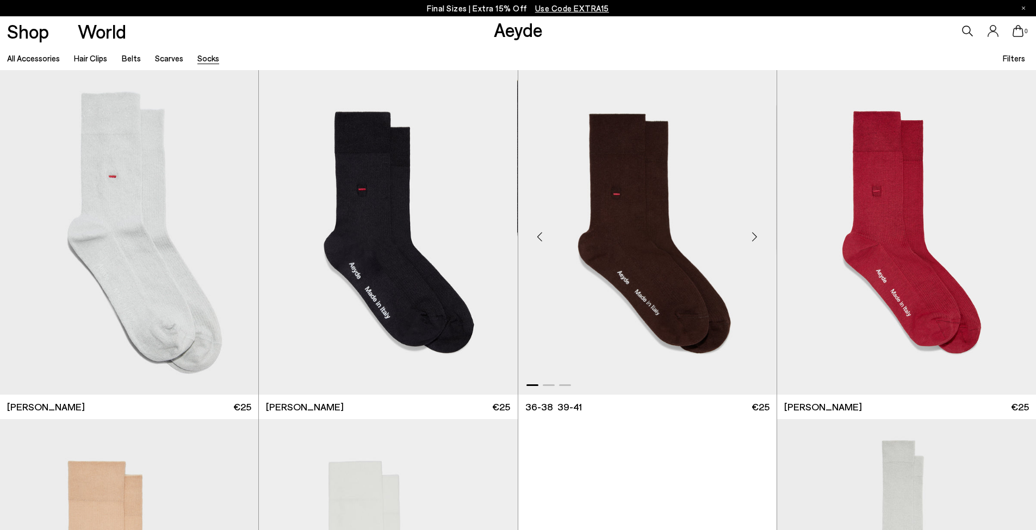
click at [668, 276] on img "1 / 3" at bounding box center [647, 232] width 258 height 325
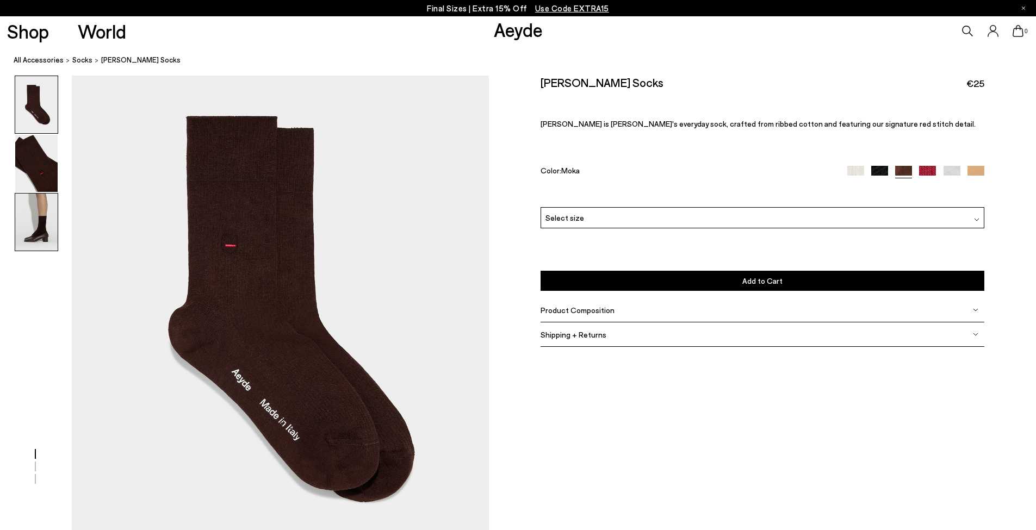
click at [43, 231] on img at bounding box center [36, 222] width 42 height 57
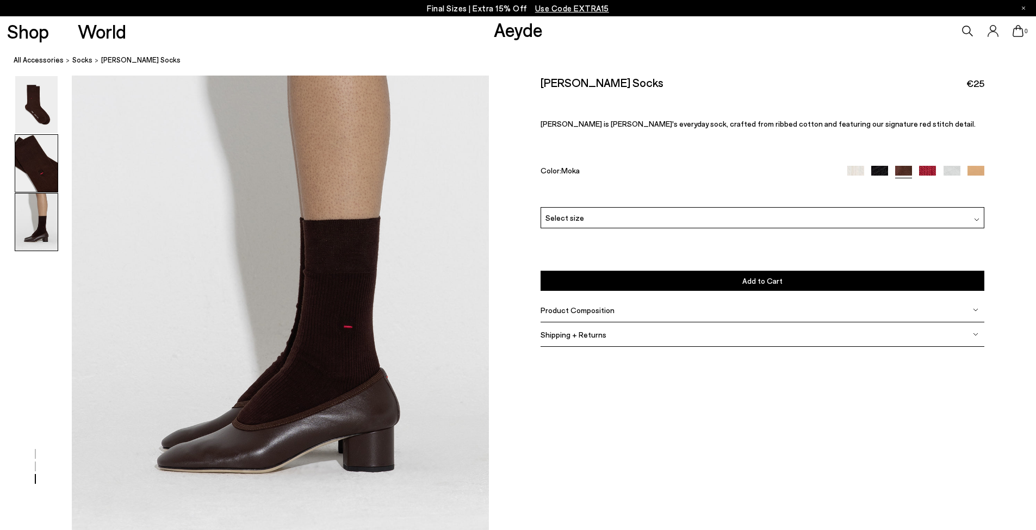
click at [36, 177] on img at bounding box center [36, 163] width 42 height 57
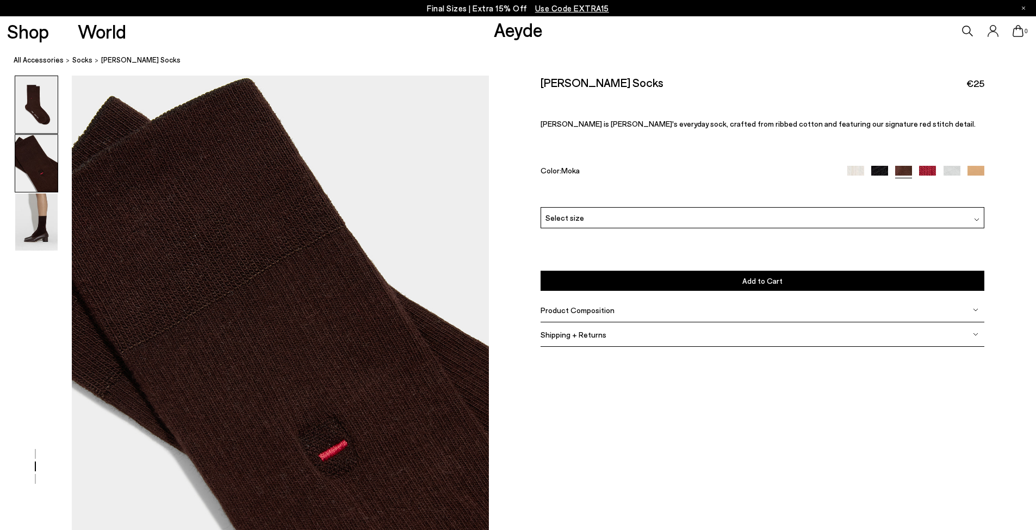
click at [53, 97] on img at bounding box center [36, 104] width 42 height 57
